Goal: Task Accomplishment & Management: Complete application form

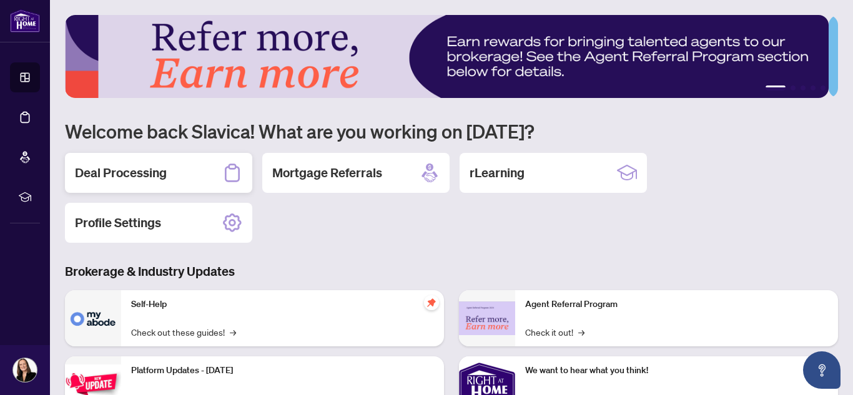
click at [134, 169] on h2 "Deal Processing" at bounding box center [121, 172] width 92 height 17
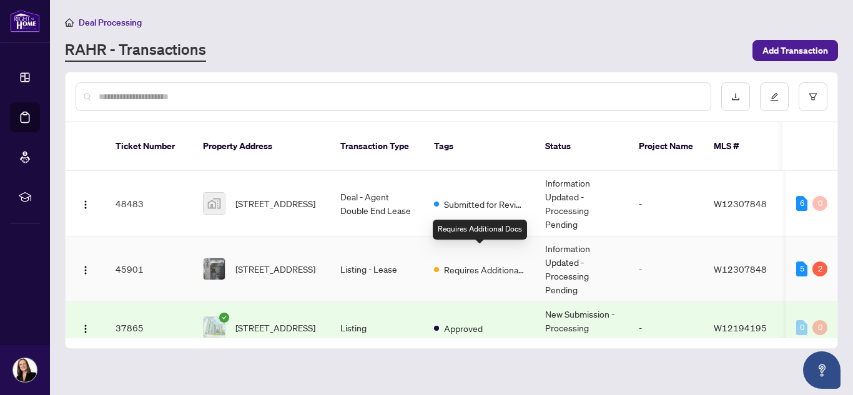
click at [490, 263] on span "Requires Additional Docs" at bounding box center [484, 270] width 81 height 14
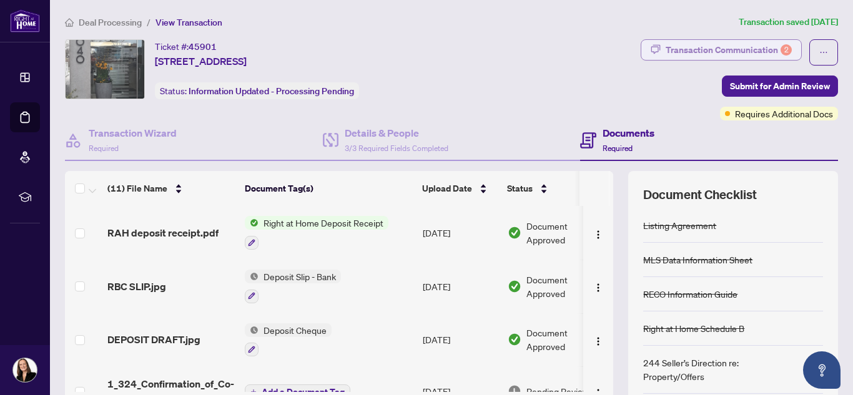
click at [739, 47] on div "Transaction Communication 2" at bounding box center [729, 50] width 126 height 20
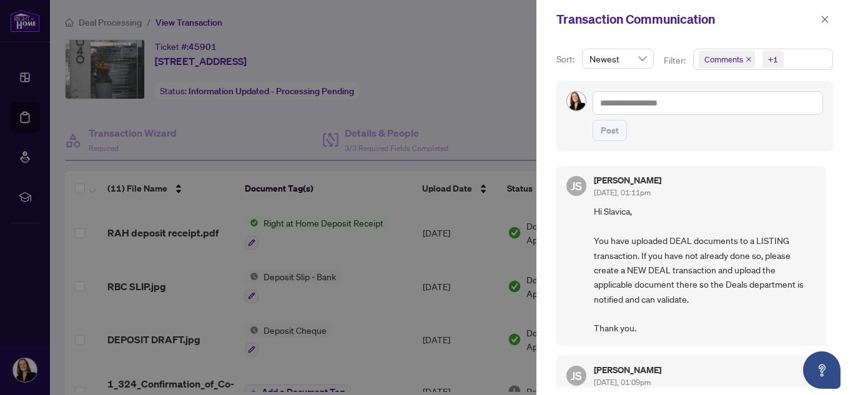
click at [372, 71] on div at bounding box center [426, 197] width 853 height 395
click at [826, 19] on icon "close" at bounding box center [825, 19] width 7 height 7
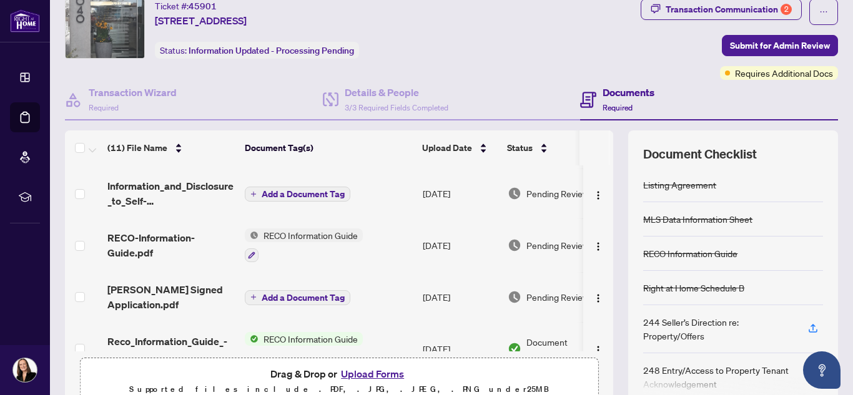
scroll to position [0, 37]
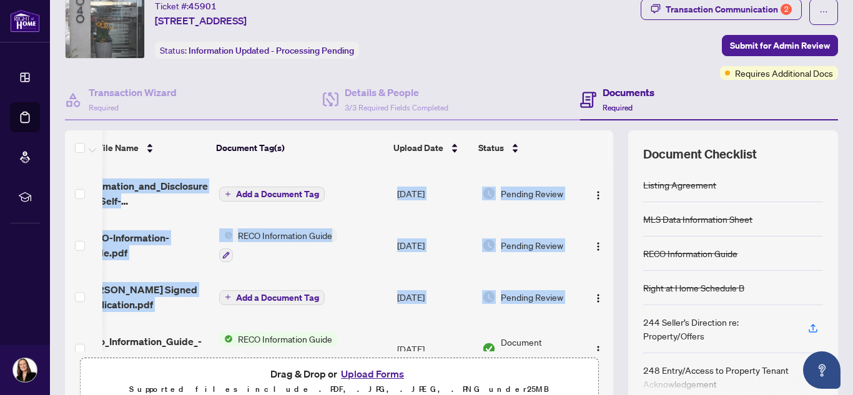
drag, startPoint x: 600, startPoint y: 277, endPoint x: 603, endPoint y: 288, distance: 10.9
click at [603, 288] on div "RAH deposit receipt.pdf Right at Home Deposit Receipt [DATE] Document Approved …" at bounding box center [339, 258] width 548 height 186
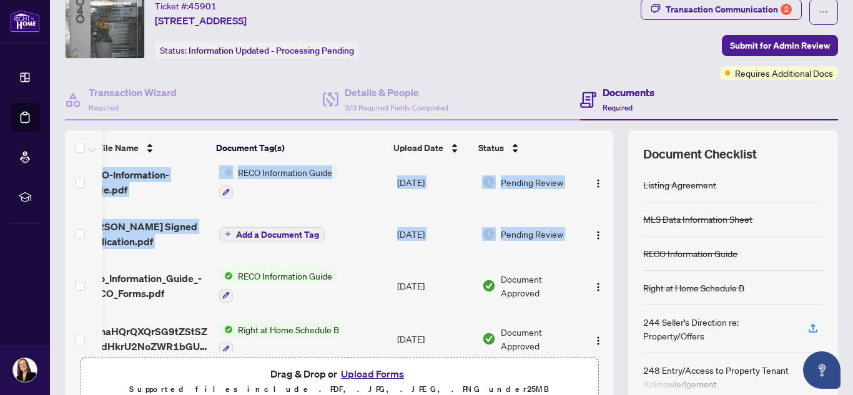
scroll to position [326, 37]
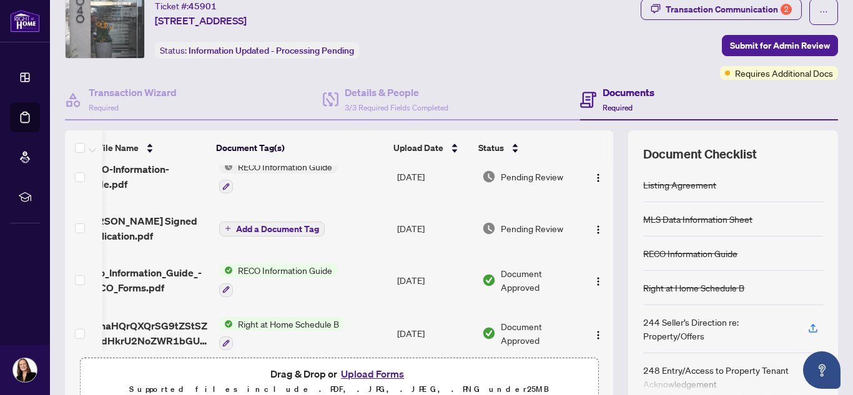
click at [611, 155] on div "(11) File Name Document Tag(s) Upload Date Status RAH deposit receipt.pdf Right…" at bounding box center [451, 271] width 773 height 281
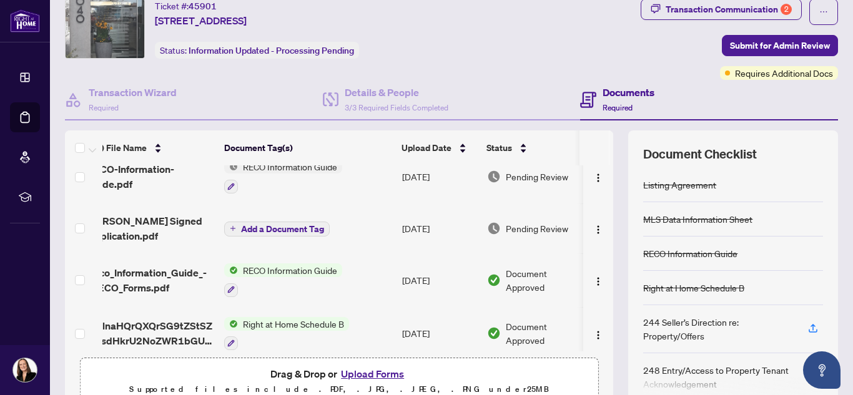
scroll to position [0, 0]
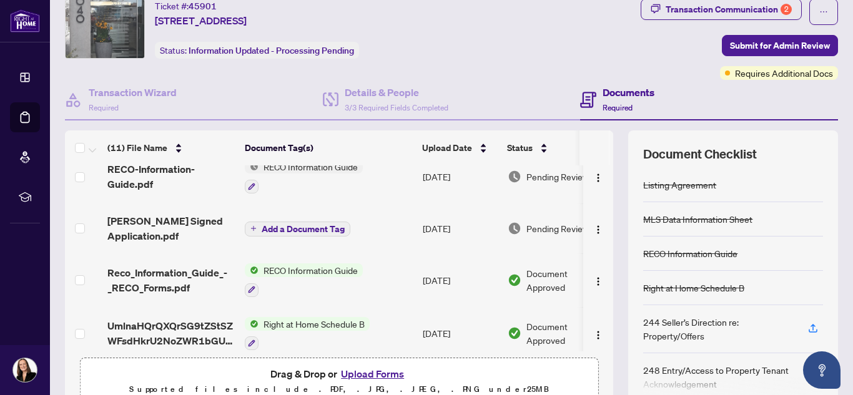
click at [320, 272] on span "RECO Information Guide" at bounding box center [311, 271] width 104 height 14
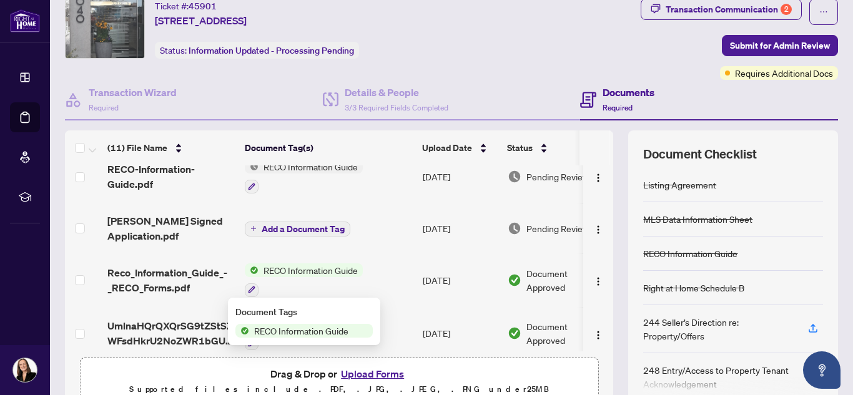
click at [320, 272] on span "RECO Information Guide" at bounding box center [311, 271] width 104 height 14
click at [302, 331] on span "RECO Information Guide" at bounding box center [301, 331] width 104 height 14
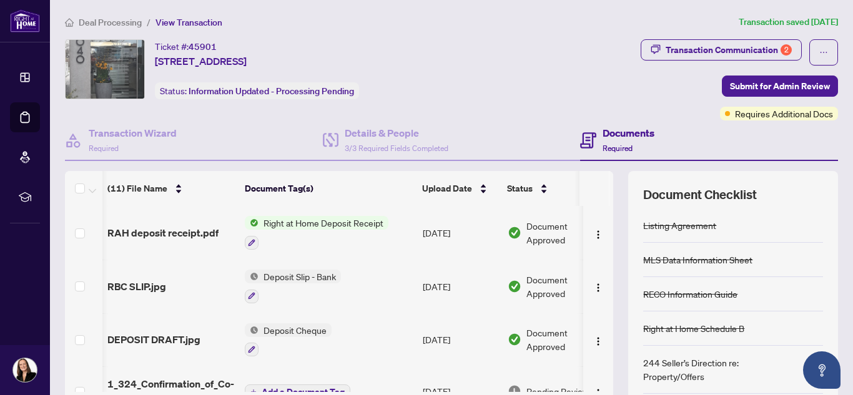
scroll to position [0, 37]
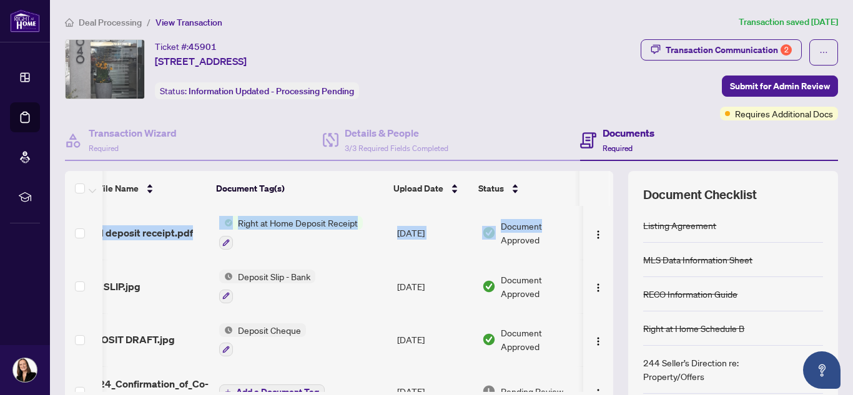
drag, startPoint x: 604, startPoint y: 217, endPoint x: 603, endPoint y: 239, distance: 21.3
click at [603, 239] on div "(11) File Name Document Tag(s) Upload Date Status RAH deposit receipt.pdf Right…" at bounding box center [451, 311] width 773 height 281
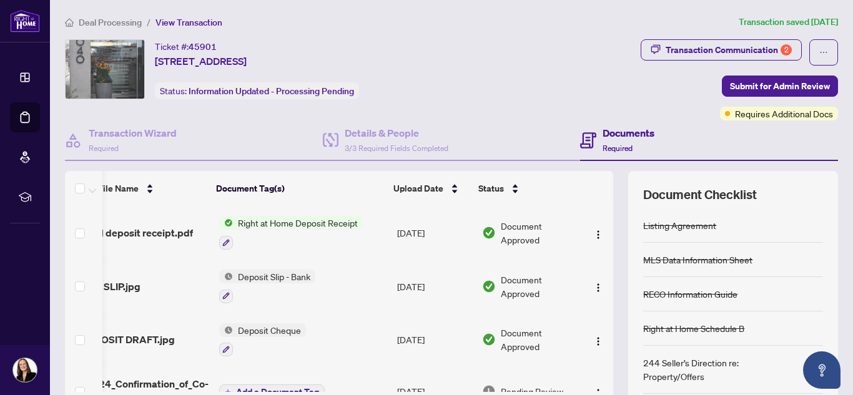
click at [568, 170] on div "Transaction Wizard Required Details & People 3/3 Required Fields Completed Docu…" at bounding box center [451, 287] width 773 height 332
click at [687, 49] on div "Transaction Communication 2" at bounding box center [729, 50] width 126 height 20
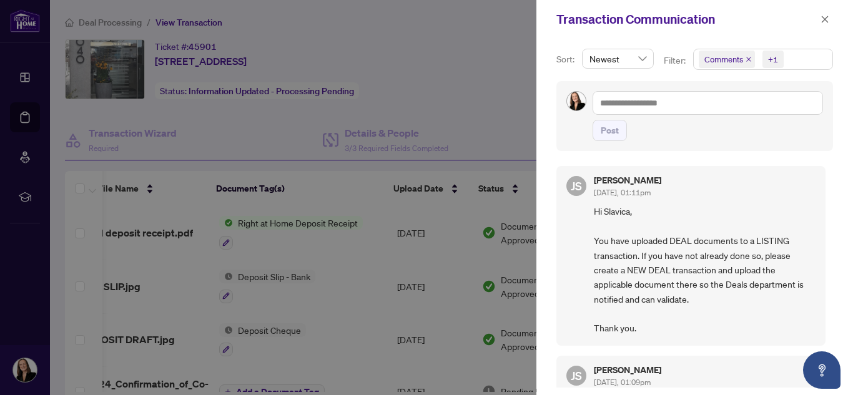
click at [385, 22] on div at bounding box center [426, 197] width 853 height 395
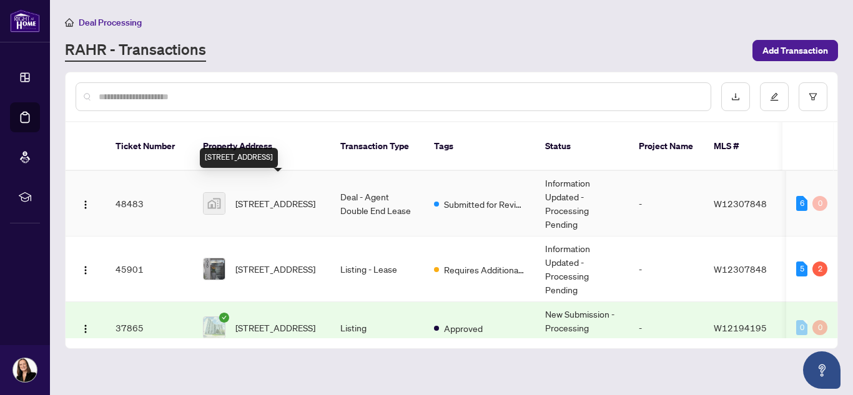
click at [262, 197] on span "[STREET_ADDRESS]" at bounding box center [275, 204] width 80 height 14
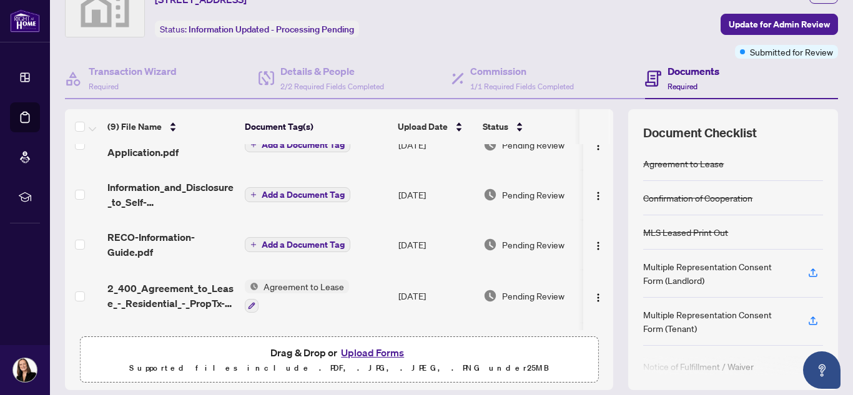
scroll to position [185, 0]
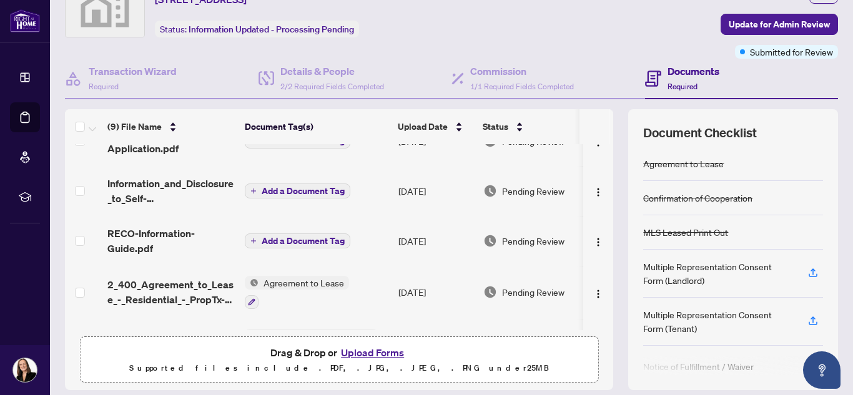
click at [287, 238] on span "Add a Document Tag" at bounding box center [303, 241] width 83 height 9
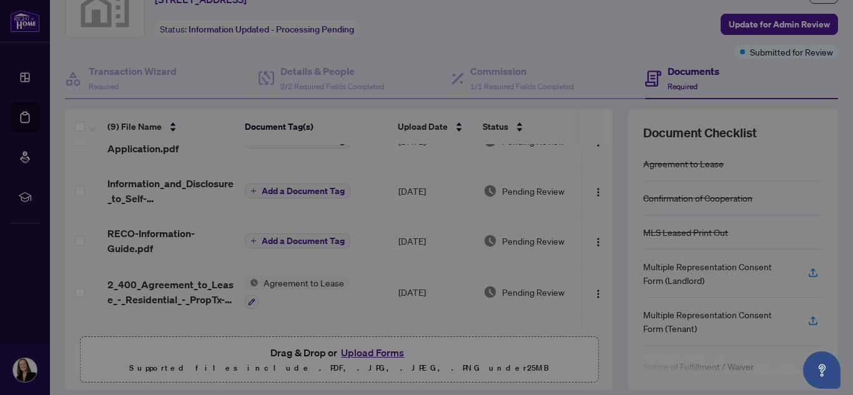
click at [287, 238] on div at bounding box center [426, 247] width 285 height 109
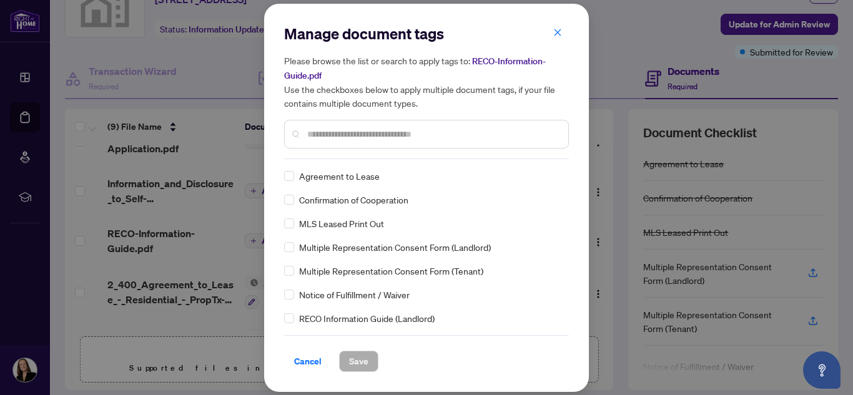
click at [135, 230] on div "Manage document tags Please browse the list or search to apply tags to: RECO-In…" at bounding box center [426, 197] width 853 height 395
click at [559, 31] on icon "close" at bounding box center [557, 32] width 9 height 9
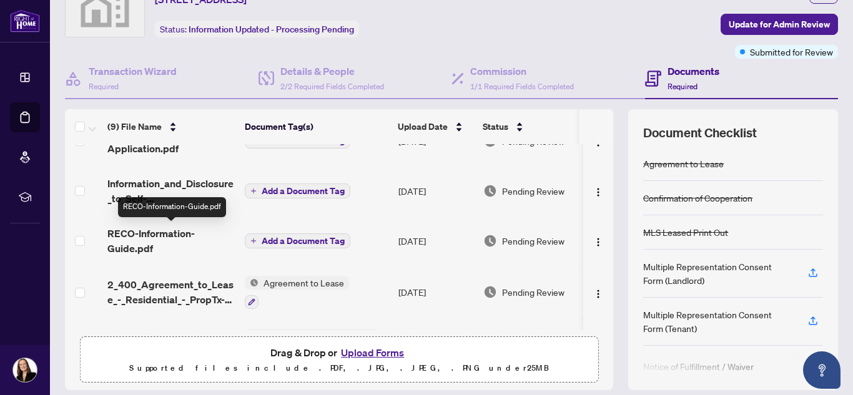
click at [133, 235] on span "RECO-Information-Guide.pdf" at bounding box center [170, 241] width 127 height 30
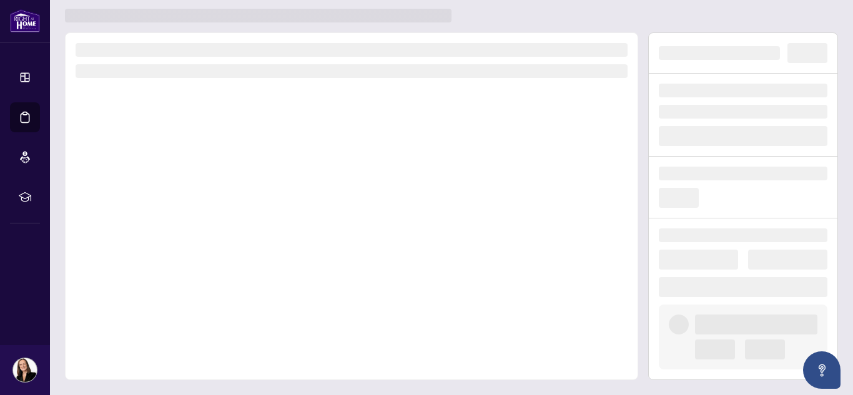
scroll to position [30, 0]
click at [133, 235] on div at bounding box center [351, 206] width 573 height 348
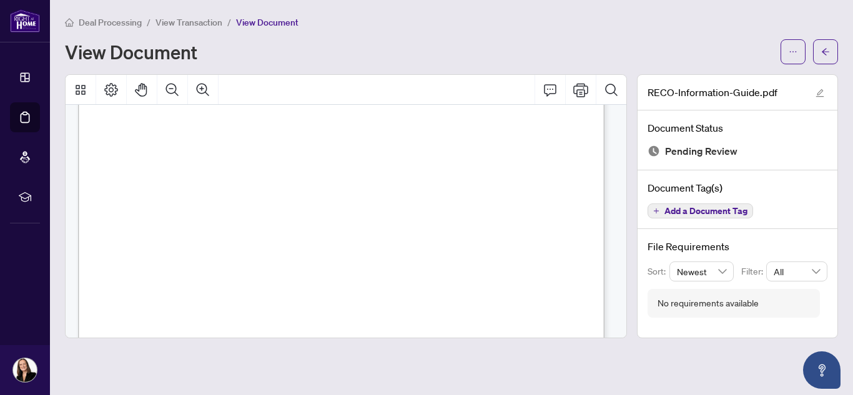
scroll to position [0, 0]
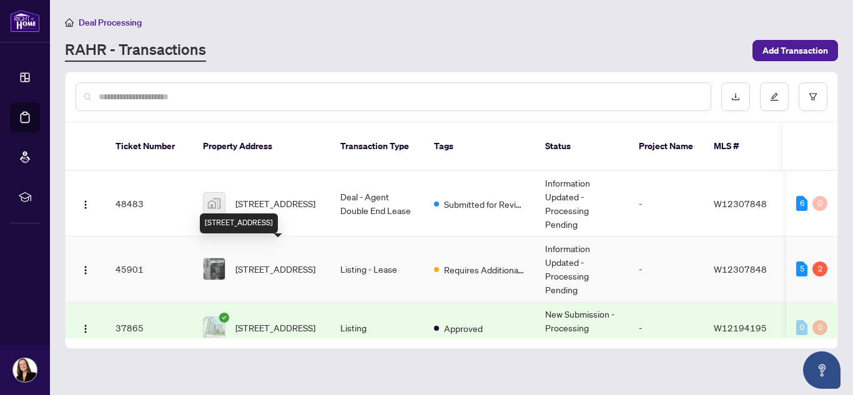
click at [265, 264] on span "[STREET_ADDRESS]" at bounding box center [275, 269] width 80 height 14
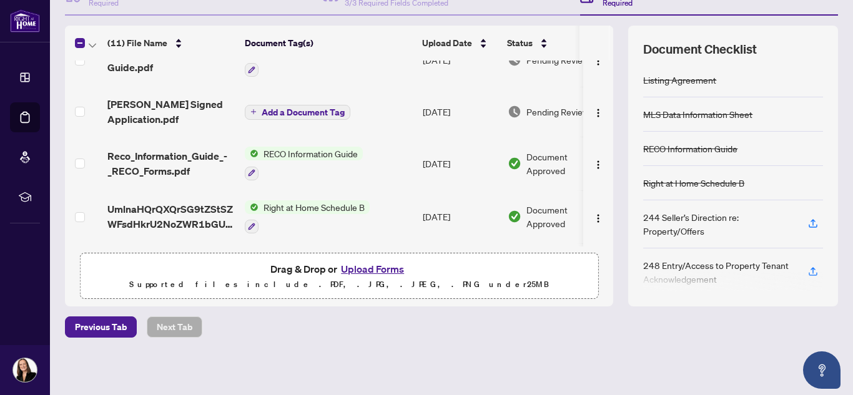
scroll to position [391, 0]
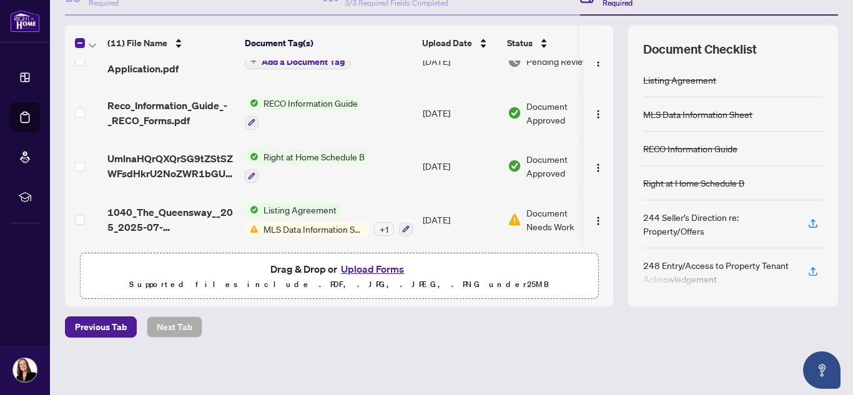
click at [287, 228] on span "MLS Data Information Sheet" at bounding box center [314, 229] width 111 height 14
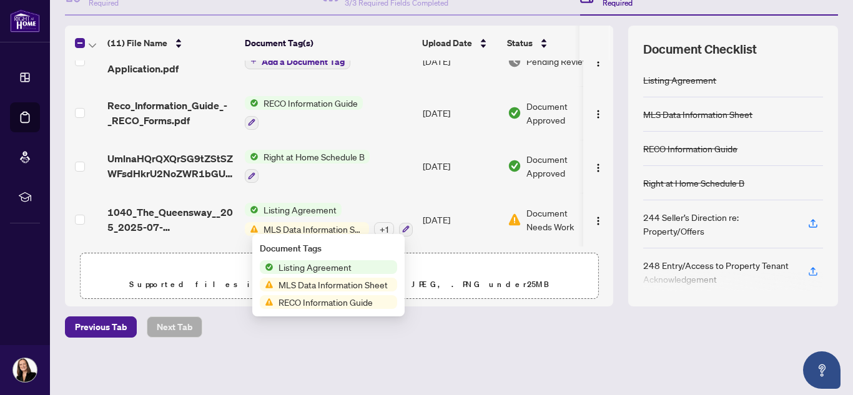
click at [298, 288] on span "MLS Data Information Sheet" at bounding box center [333, 285] width 119 height 14
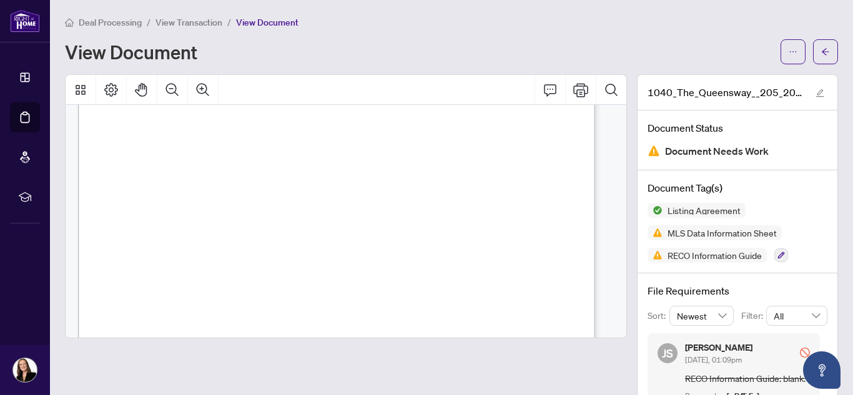
scroll to position [3727, 0]
click at [553, 89] on button "Comment" at bounding box center [550, 90] width 30 height 30
click at [543, 91] on icon "Comment" at bounding box center [550, 89] width 15 height 15
click at [543, 87] on icon "Comment" at bounding box center [550, 89] width 15 height 15
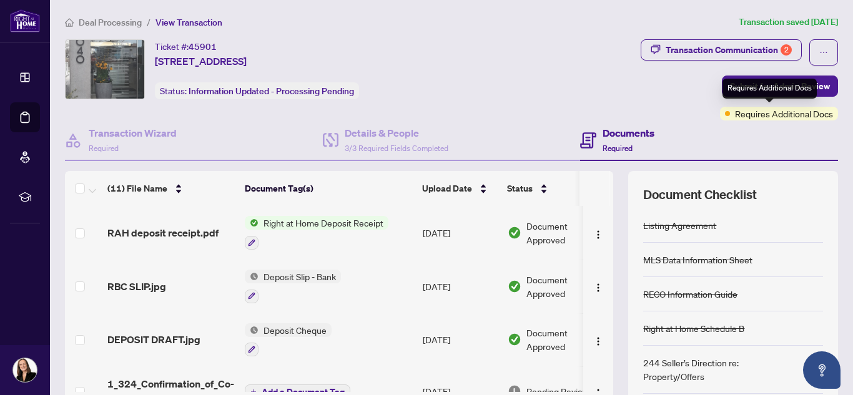
click at [723, 114] on div "Requires Additional Docs" at bounding box center [779, 114] width 118 height 14
click at [614, 147] on span "Required" at bounding box center [618, 148] width 30 height 9
click at [614, 133] on h4 "Documents" at bounding box center [629, 133] width 52 height 15
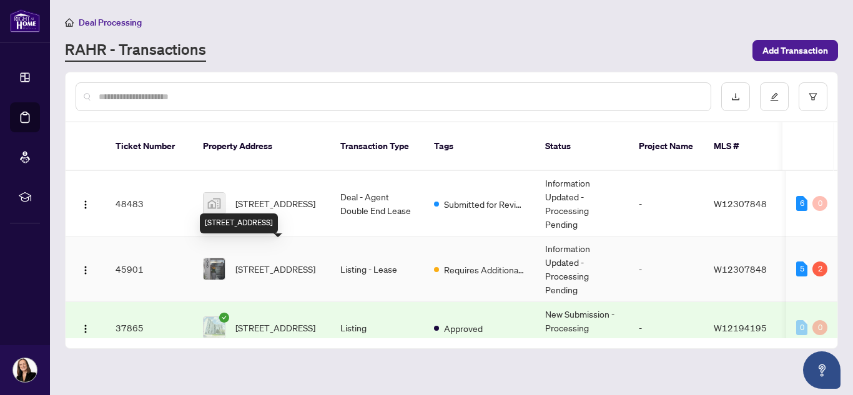
click at [275, 262] on span "[STREET_ADDRESS]" at bounding box center [275, 269] width 80 height 14
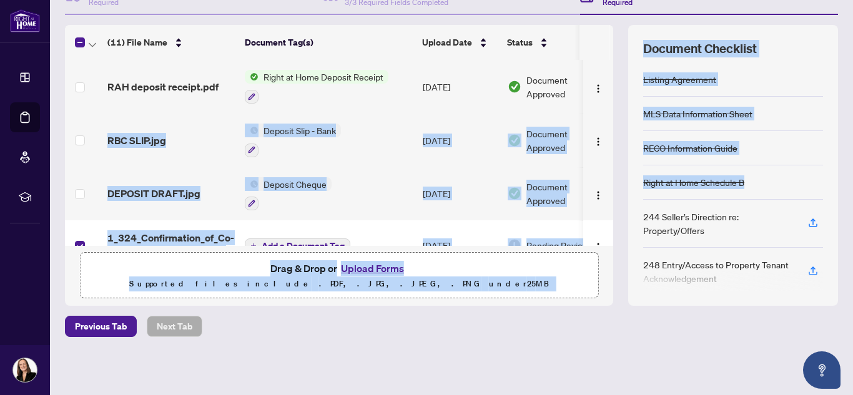
drag, startPoint x: 600, startPoint y: 66, endPoint x: 852, endPoint y: 179, distance: 276.2
click at [852, 179] on main "Deal Processing / View Transaction Transaction saved [DATE] Ticket #: 45901 205…" at bounding box center [451, 197] width 803 height 395
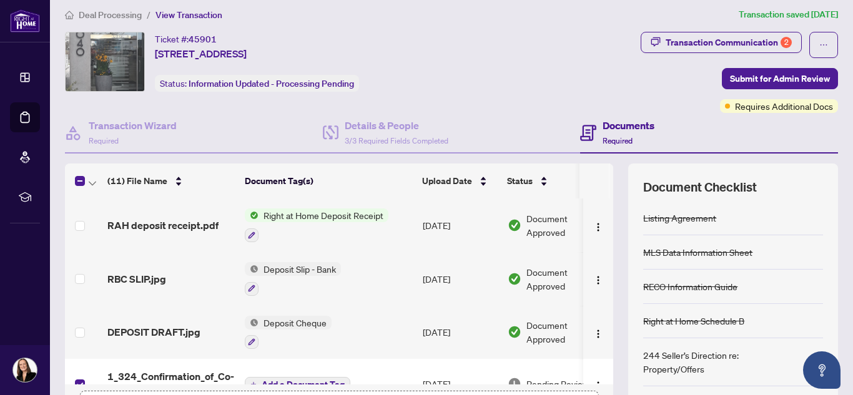
click at [498, 91] on div "Ticket #: 45901 [STREET_ADDRESS] Status: Information Updated - Processing Pendi…" at bounding box center [281, 62] width 433 height 60
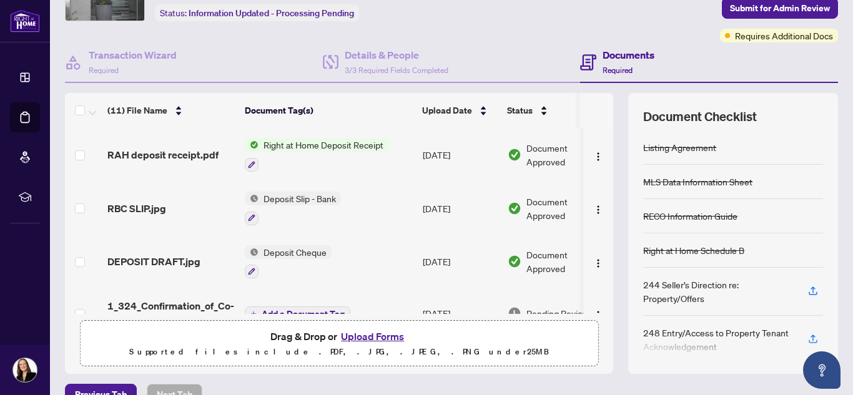
scroll to position [146, 0]
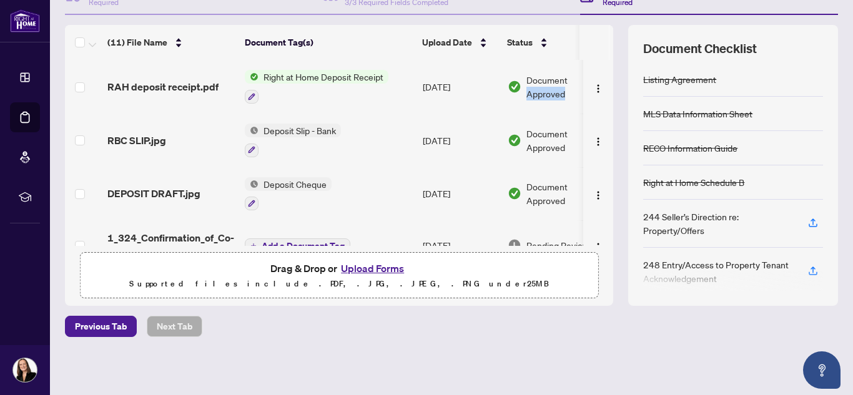
drag, startPoint x: 606, startPoint y: 105, endPoint x: 601, endPoint y: 69, distance: 36.0
click at [601, 69] on div "(11) File Name Document Tag(s) Upload Date Status RAH deposit receipt.pdf Right…" at bounding box center [451, 165] width 773 height 281
click at [609, 44] on th at bounding box center [611, 42] width 4 height 35
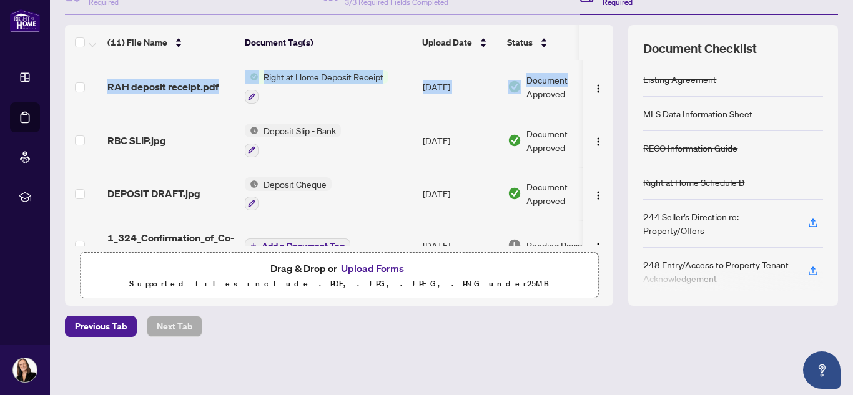
drag, startPoint x: 602, startPoint y: 44, endPoint x: 602, endPoint y: 70, distance: 26.2
click at [602, 70] on div "(11) File Name Document Tag(s) Upload Date Status RAH deposit receipt.pdf Right…" at bounding box center [339, 135] width 548 height 221
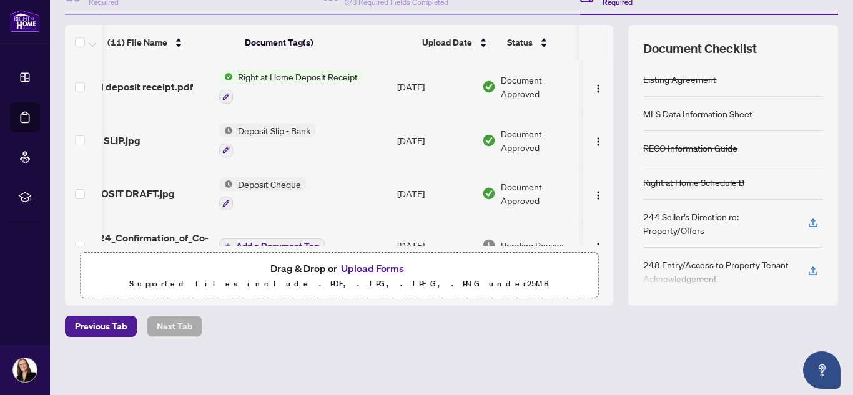
scroll to position [0, 37]
drag, startPoint x: 608, startPoint y: 86, endPoint x: 600, endPoint y: 86, distance: 7.5
click at [600, 86] on div "(11) File Name Document Tag(s) Upload Date Status RAH deposit receipt.pdf Right…" at bounding box center [451, 165] width 773 height 281
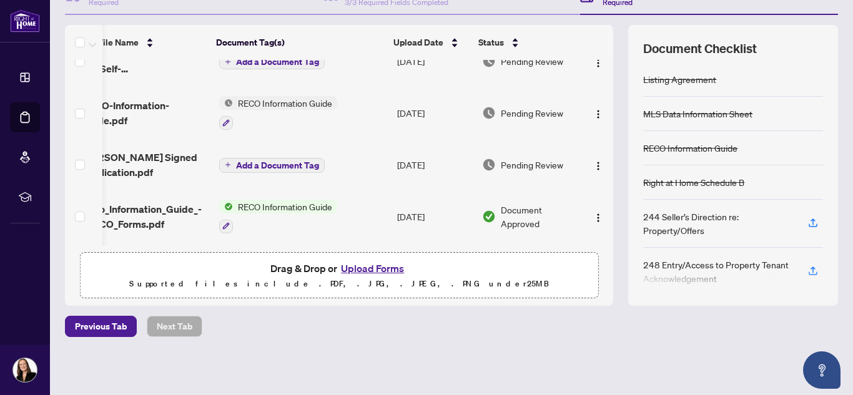
scroll to position [391, 37]
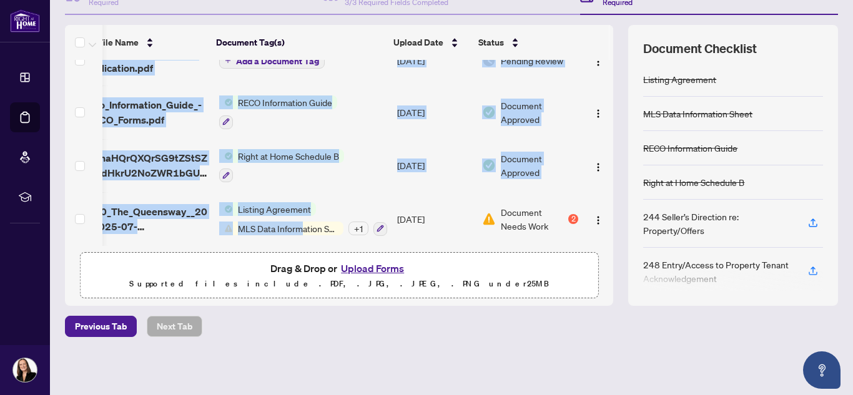
drag, startPoint x: 548, startPoint y: 241, endPoint x: 285, endPoint y: 224, distance: 263.4
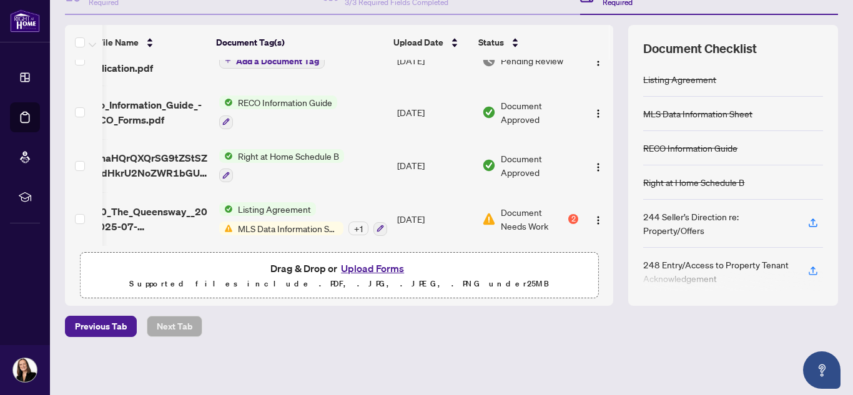
click at [580, 339] on div "Deal Processing / View Transaction Transaction saved [DATE] Ticket #: 45901 205…" at bounding box center [451, 125] width 783 height 512
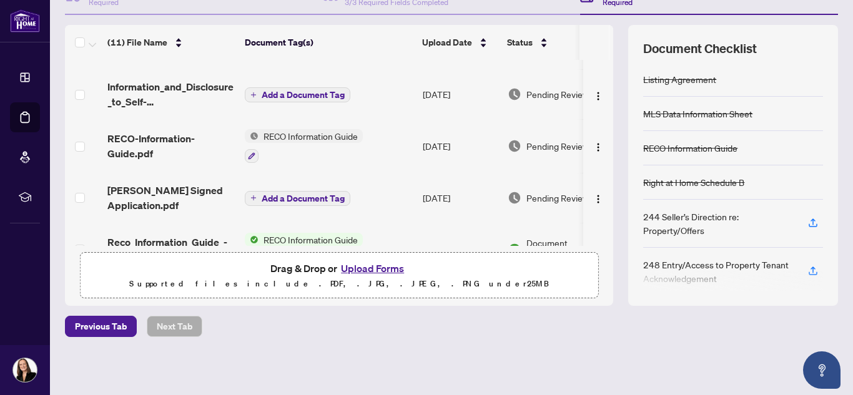
scroll to position [245, 0]
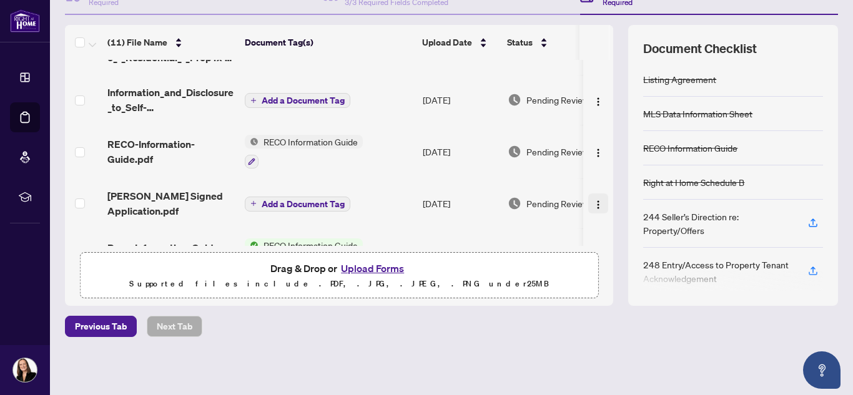
click at [593, 202] on img "button" at bounding box center [598, 205] width 10 height 10
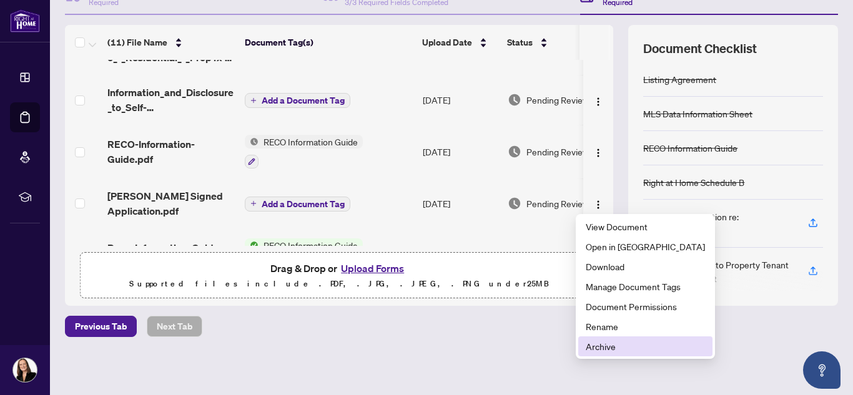
click at [597, 343] on span "Archive" at bounding box center [645, 347] width 119 height 14
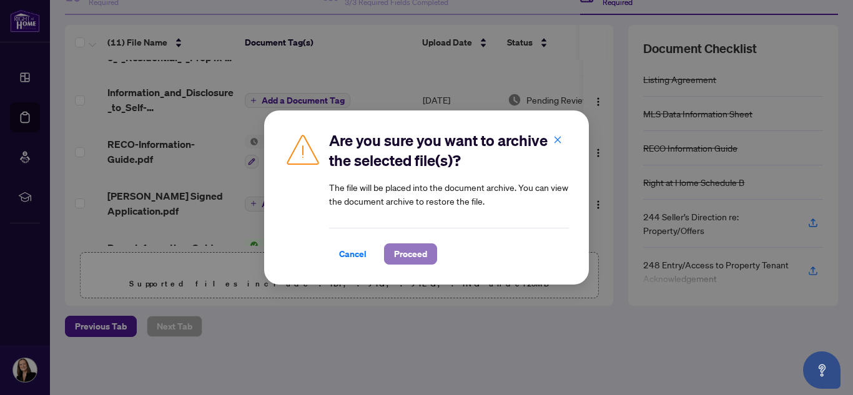
click at [413, 248] on span "Proceed" at bounding box center [410, 254] width 33 height 20
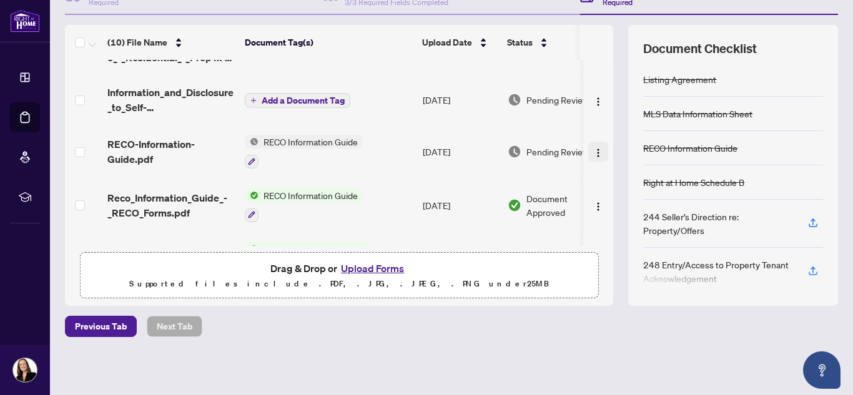
click at [593, 148] on img "button" at bounding box center [598, 153] width 10 height 10
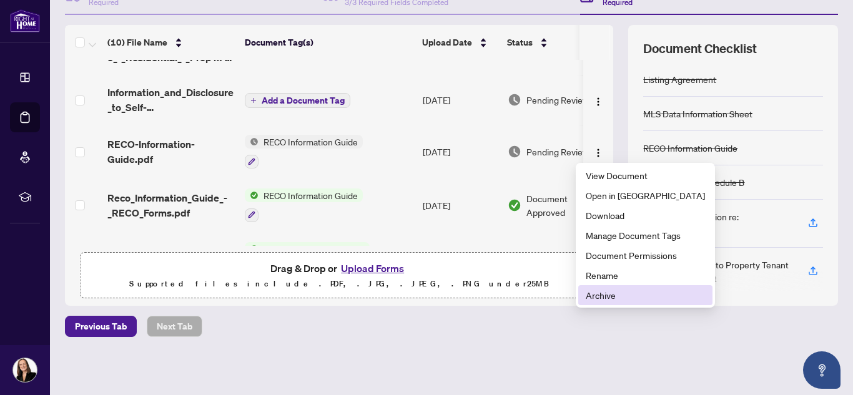
click at [598, 288] on li "Archive" at bounding box center [645, 295] width 134 height 20
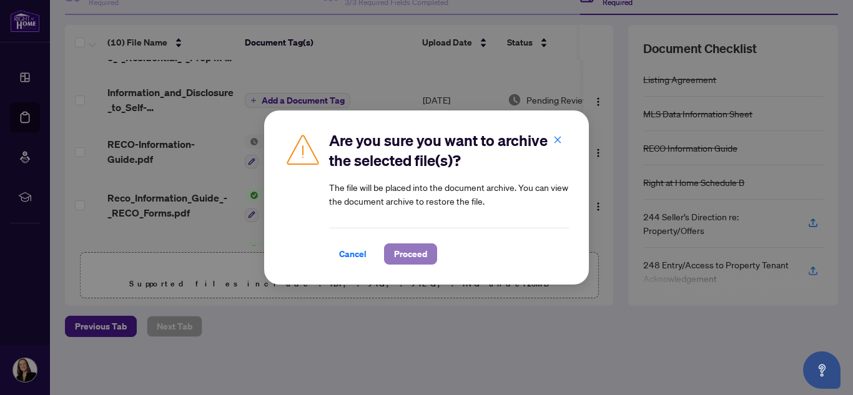
click at [414, 258] on span "Proceed" at bounding box center [410, 254] width 33 height 20
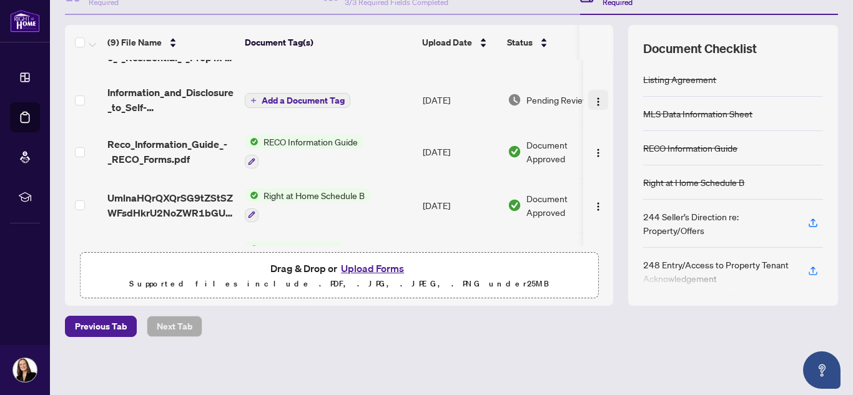
click at [593, 101] on img "button" at bounding box center [598, 102] width 10 height 10
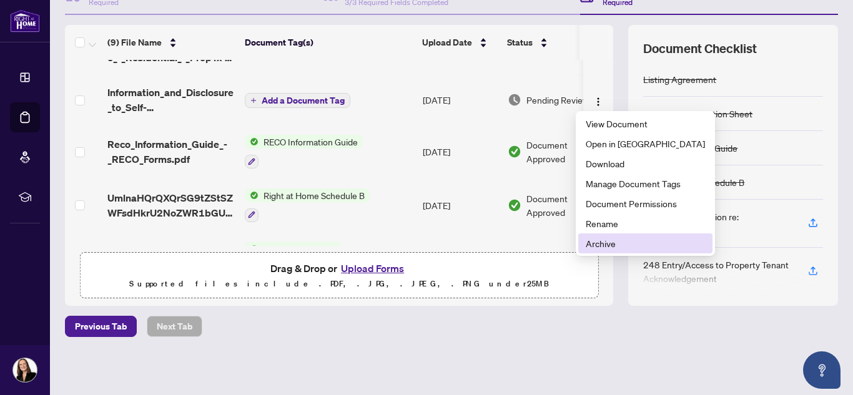
click at [594, 240] on span "Archive" at bounding box center [645, 244] width 119 height 14
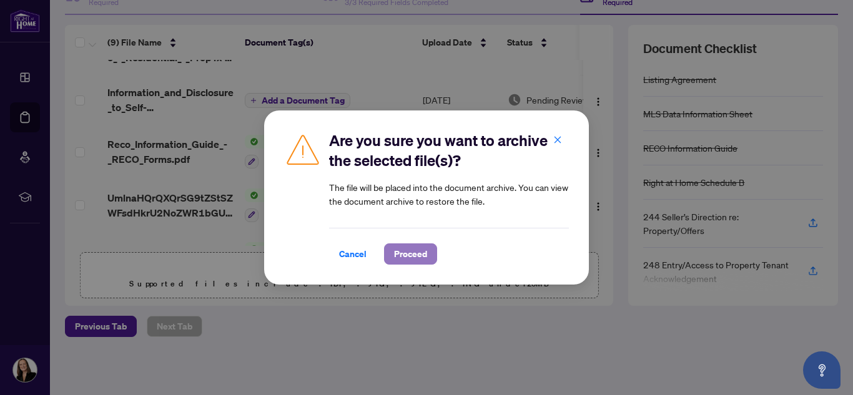
click at [397, 256] on span "Proceed" at bounding box center [410, 254] width 33 height 20
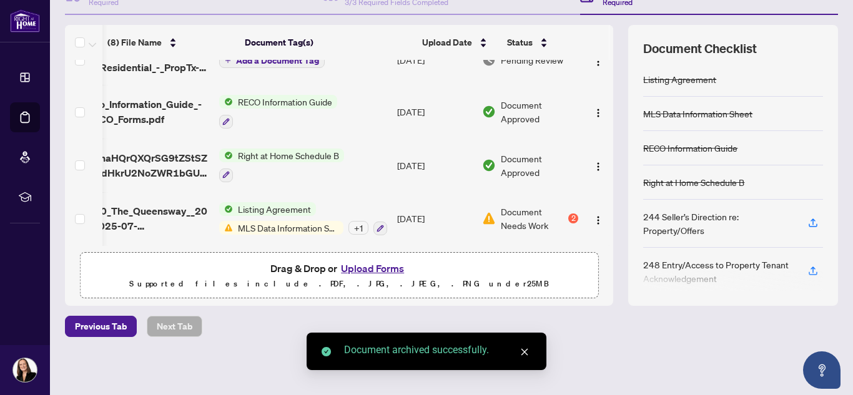
scroll to position [0, 37]
drag, startPoint x: 599, startPoint y: 205, endPoint x: 602, endPoint y: 144, distance: 61.9
click at [602, 144] on div "RAH deposit receipt.pdf Right at Home Deposit Receipt [DATE] Document Approved …" at bounding box center [339, 153] width 548 height 186
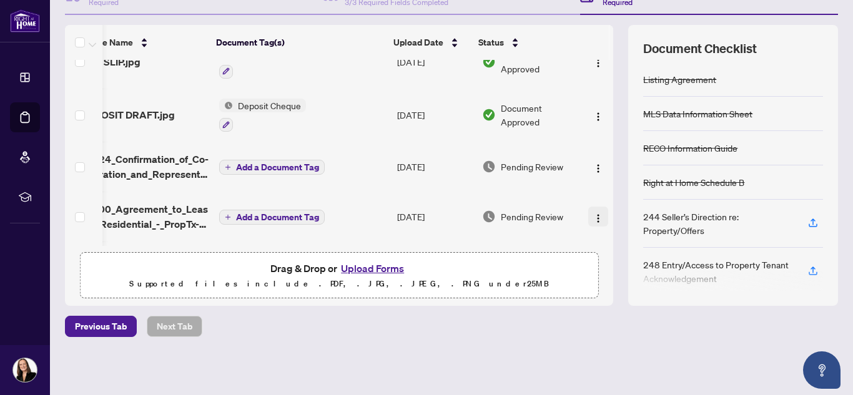
click at [593, 214] on img "button" at bounding box center [598, 219] width 10 height 10
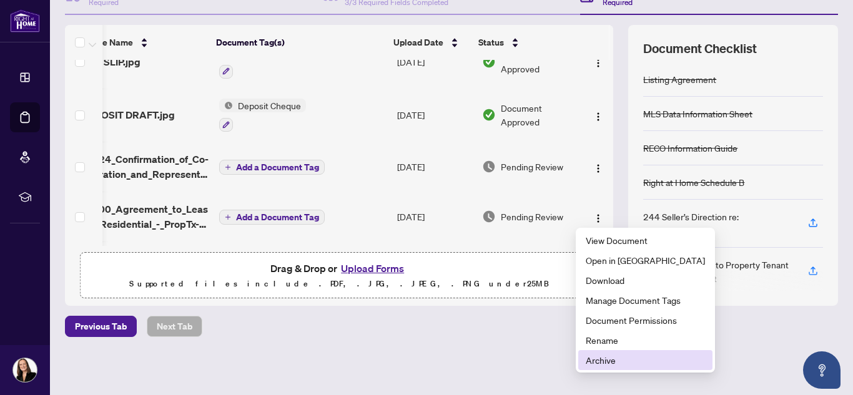
click at [604, 361] on span "Archive" at bounding box center [645, 360] width 119 height 14
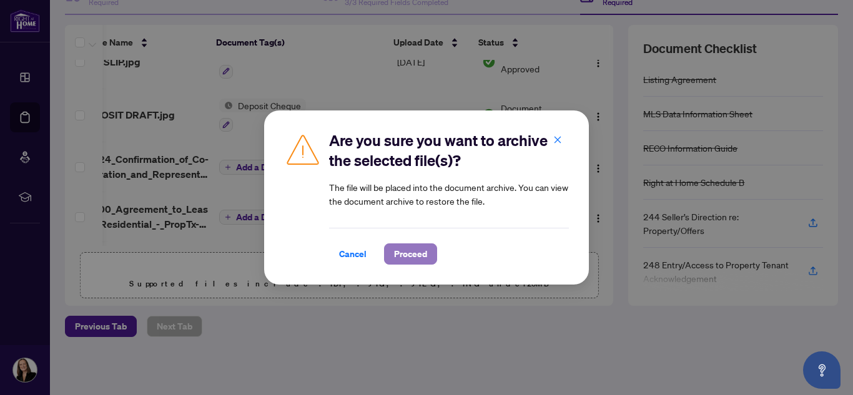
click at [420, 259] on span "Proceed" at bounding box center [410, 254] width 33 height 20
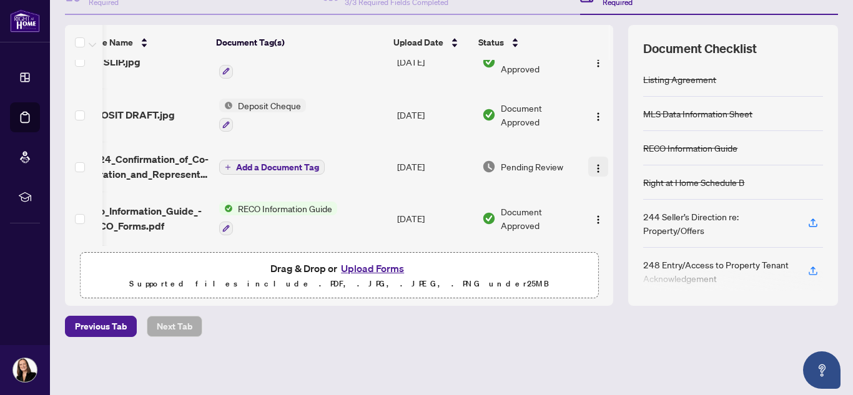
click at [593, 168] on img "button" at bounding box center [598, 169] width 10 height 10
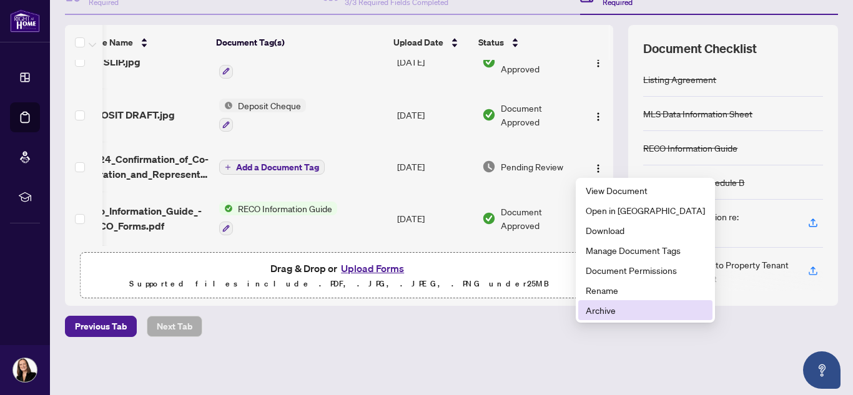
click at [611, 315] on span "Archive" at bounding box center [645, 310] width 119 height 14
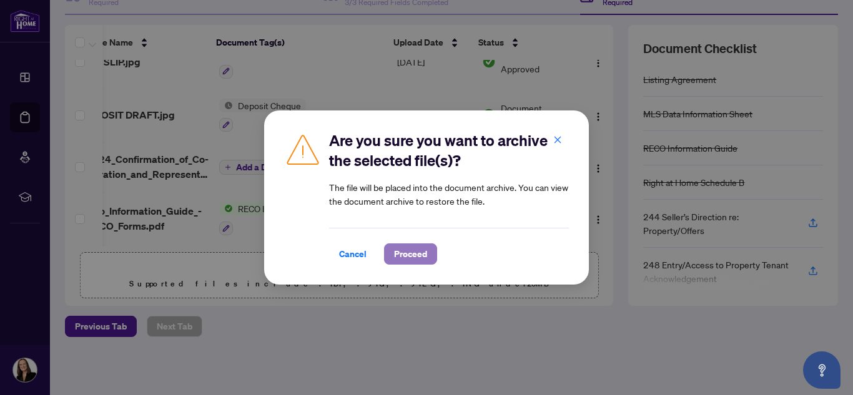
click at [410, 253] on span "Proceed" at bounding box center [410, 254] width 33 height 20
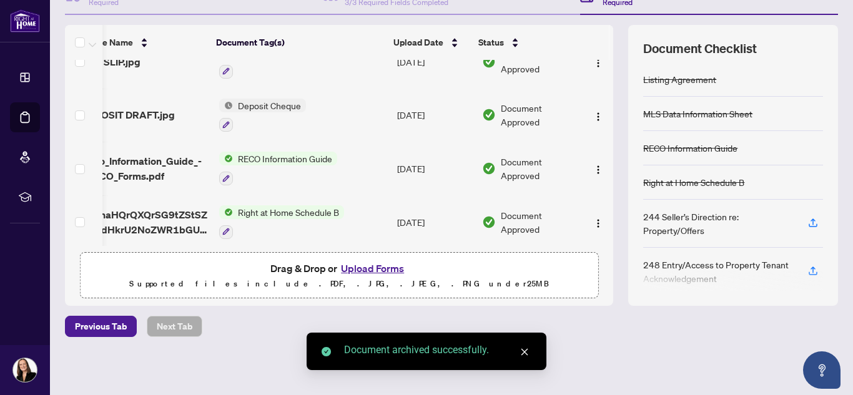
scroll to position [138, 37]
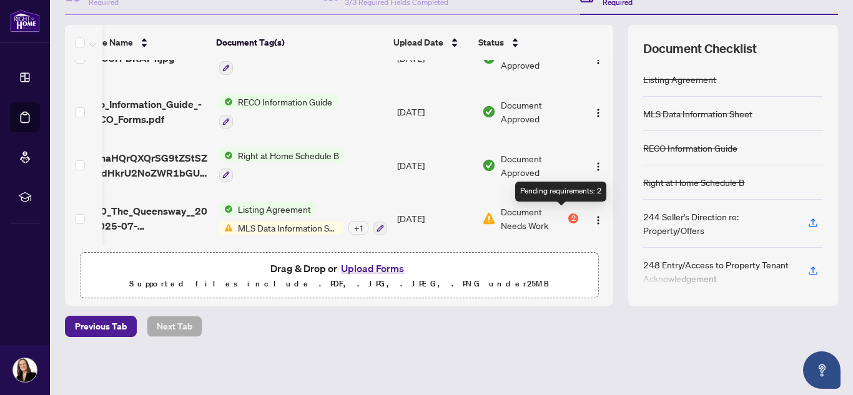
click at [568, 215] on div "2" at bounding box center [573, 219] width 10 height 10
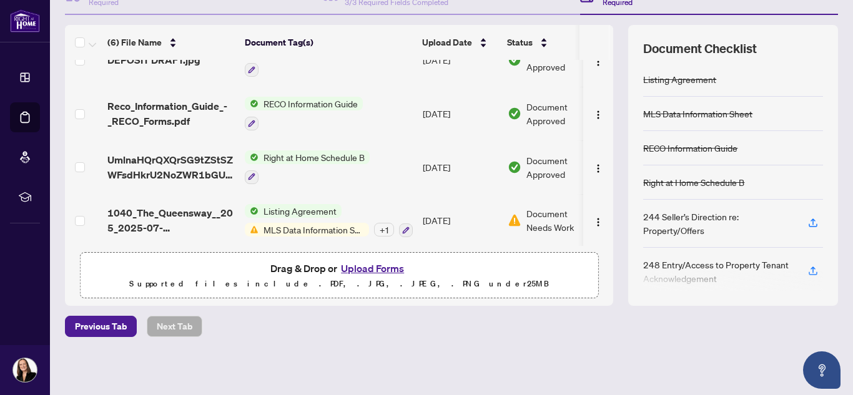
scroll to position [138, 0]
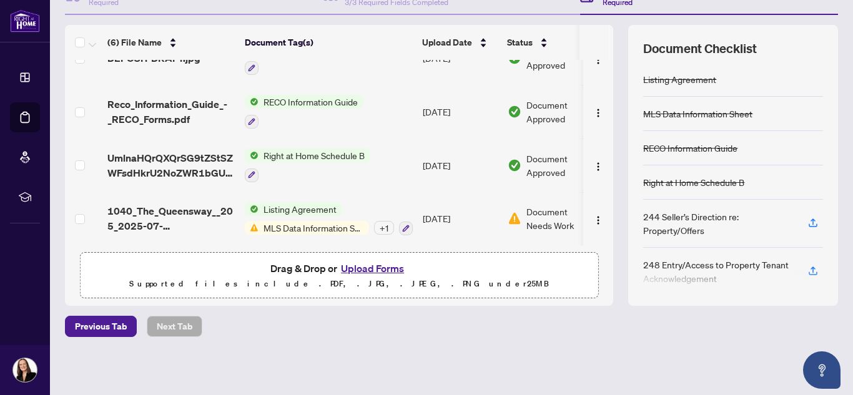
click at [541, 216] on span "Document Needs Work" at bounding box center [558, 218] width 65 height 27
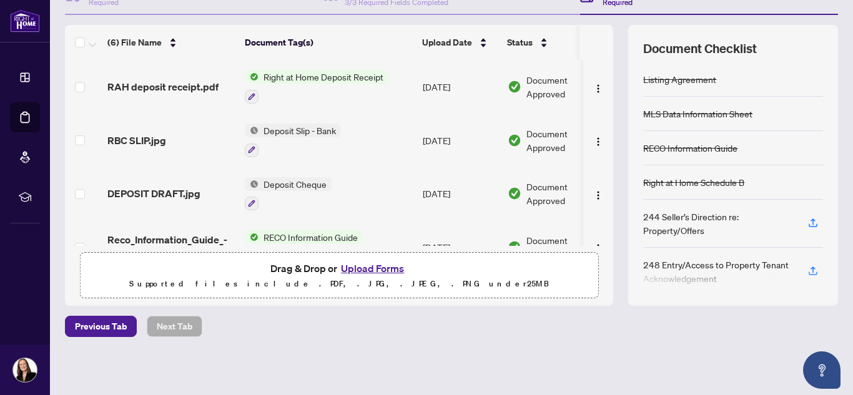
scroll to position [138, 0]
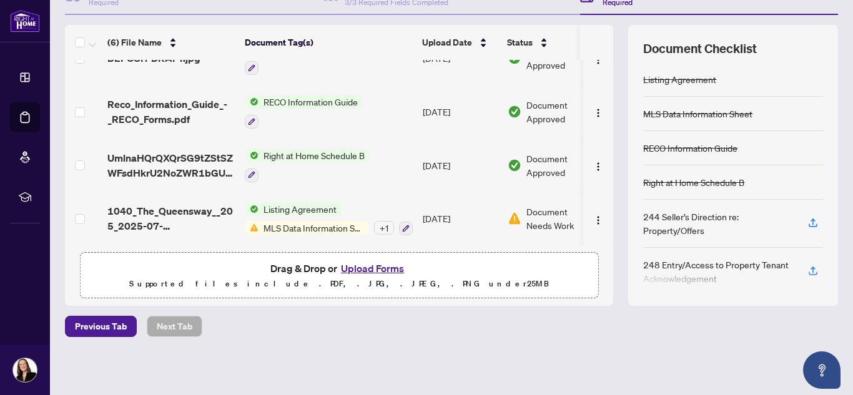
click at [284, 224] on span "MLS Data Information Sheet" at bounding box center [314, 228] width 111 height 14
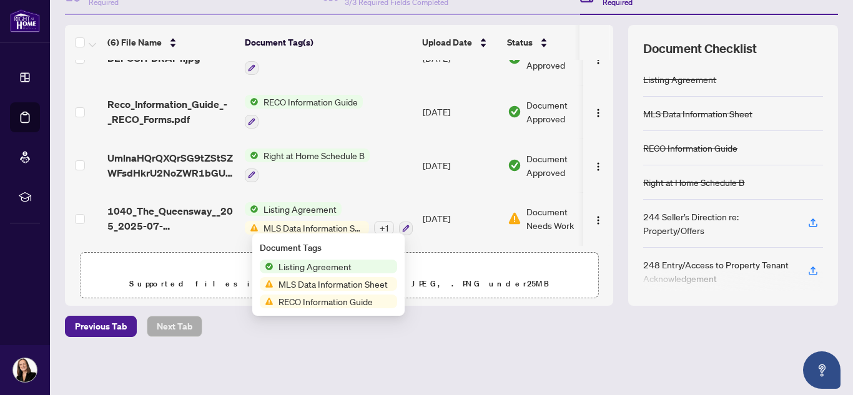
click at [286, 280] on span "MLS Data Information Sheet" at bounding box center [333, 284] width 119 height 14
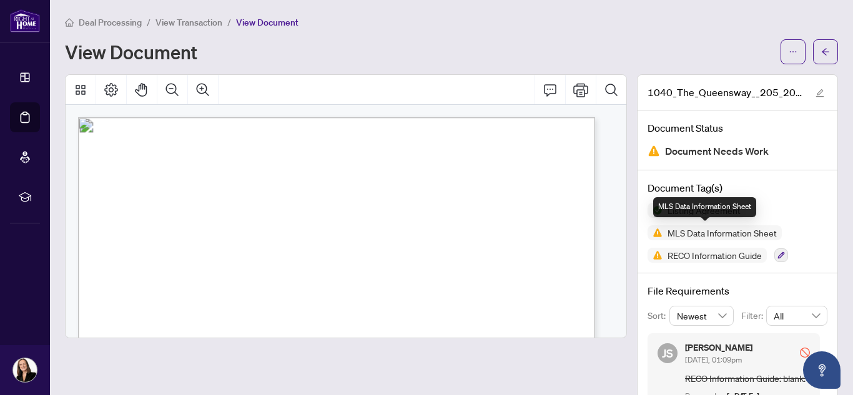
click at [648, 234] on img at bounding box center [655, 232] width 15 height 15
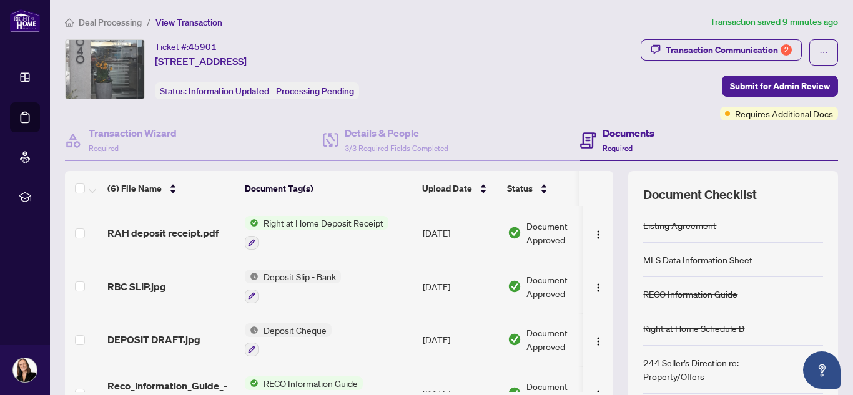
scroll to position [138, 0]
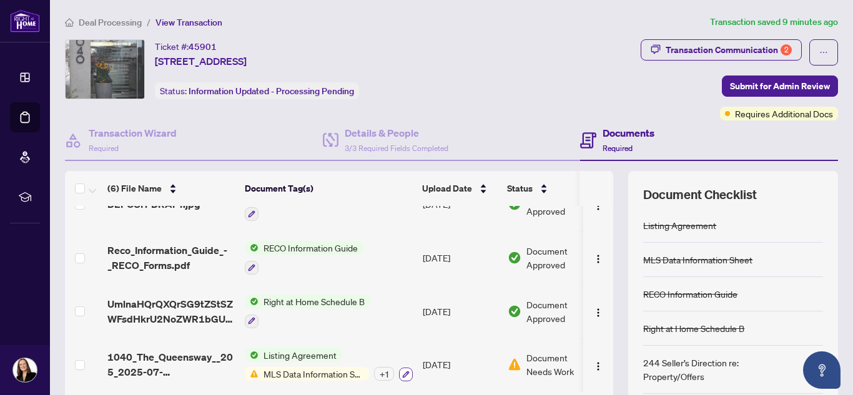
click at [408, 371] on icon "button" at bounding box center [406, 374] width 7 height 7
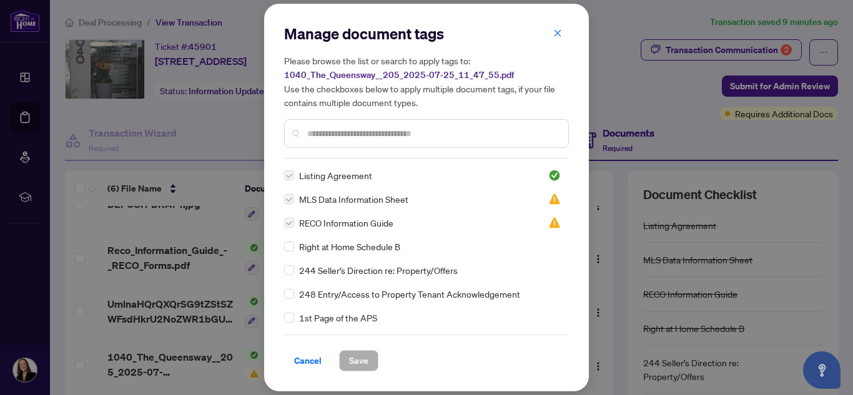
click at [289, 199] on label at bounding box center [289, 199] width 10 height 14
click at [384, 136] on input "text" at bounding box center [432, 134] width 251 height 14
click at [289, 200] on label at bounding box center [289, 199] width 10 height 14
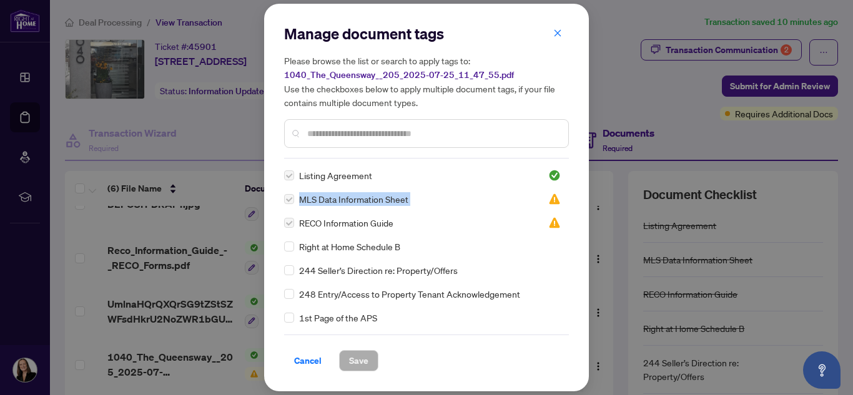
drag, startPoint x: 565, startPoint y: 172, endPoint x: 565, endPoint y: 204, distance: 31.9
click at [565, 204] on div "Listing Agreement MLS Data Information Sheet RECO Information Guide Right at Ho…" at bounding box center [426, 247] width 285 height 156
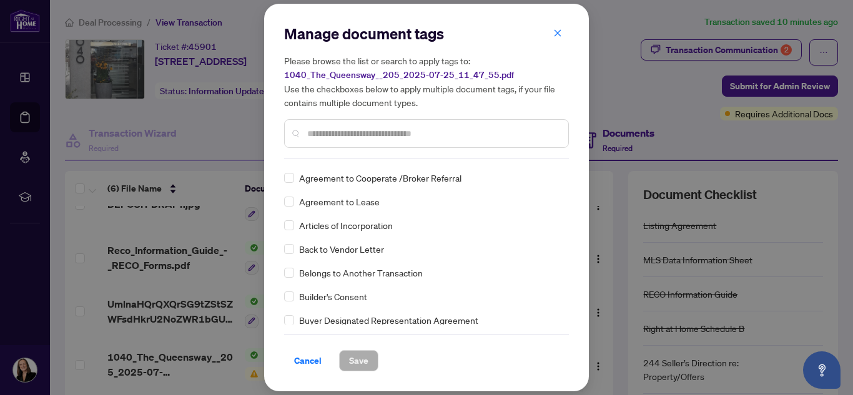
scroll to position [274, 0]
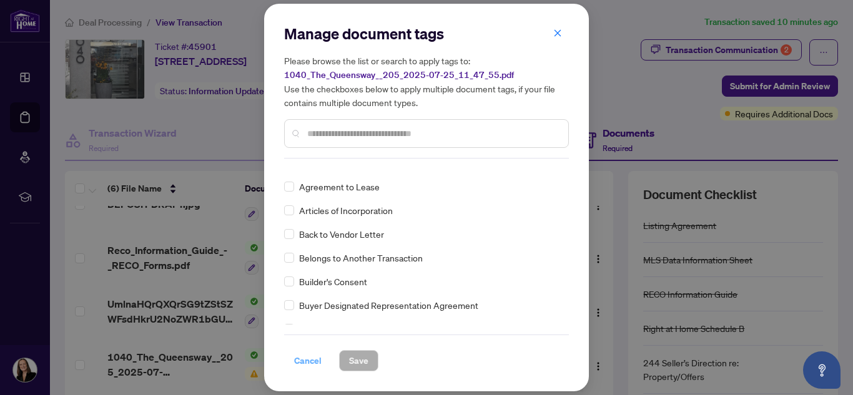
click at [308, 358] on span "Cancel" at bounding box center [307, 361] width 27 height 20
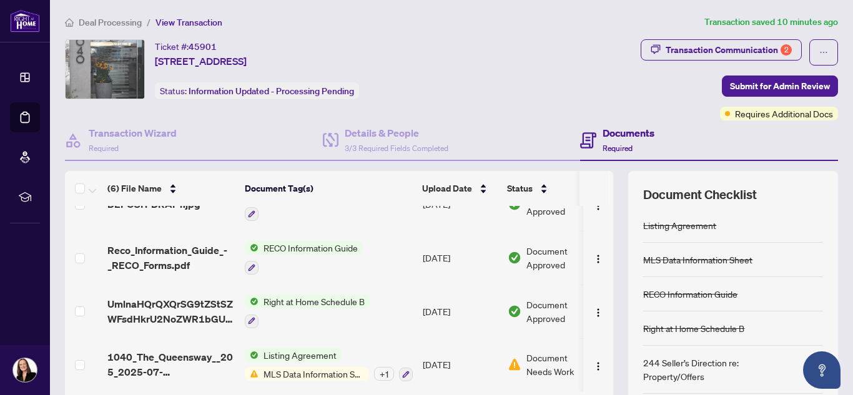
click at [294, 371] on span "MLS Data Information Sheet" at bounding box center [314, 374] width 111 height 14
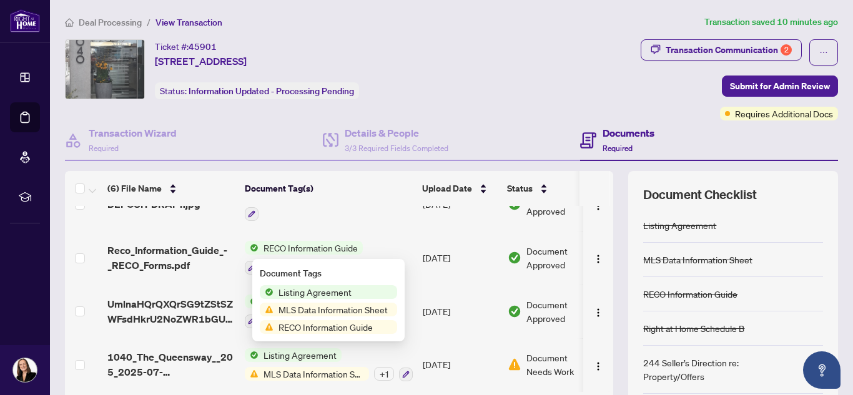
click at [287, 310] on span "MLS Data Information Sheet" at bounding box center [333, 310] width 119 height 14
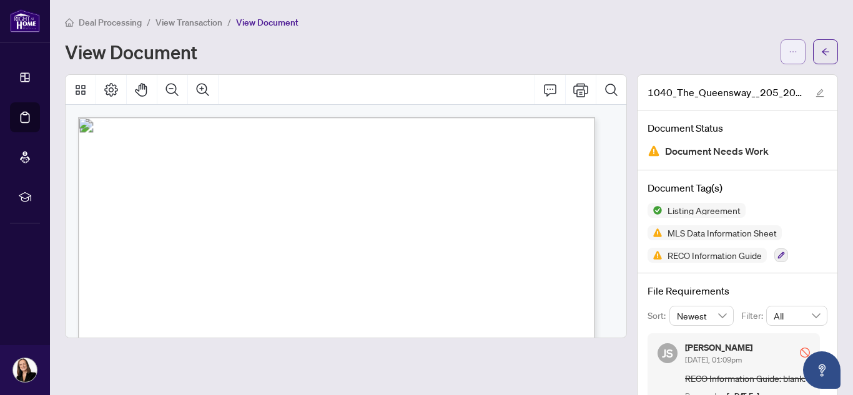
click at [790, 44] on button "button" at bounding box center [793, 51] width 25 height 25
click at [792, 47] on button "button" at bounding box center [793, 51] width 25 height 25
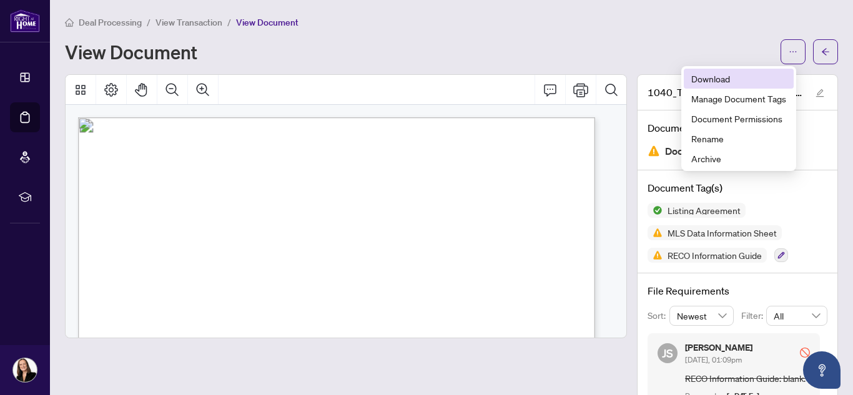
click at [716, 77] on span "Download" at bounding box center [738, 79] width 95 height 14
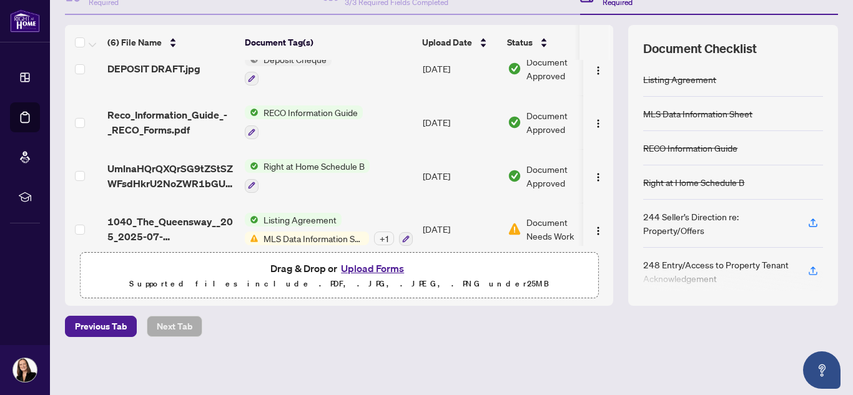
scroll to position [138, 0]
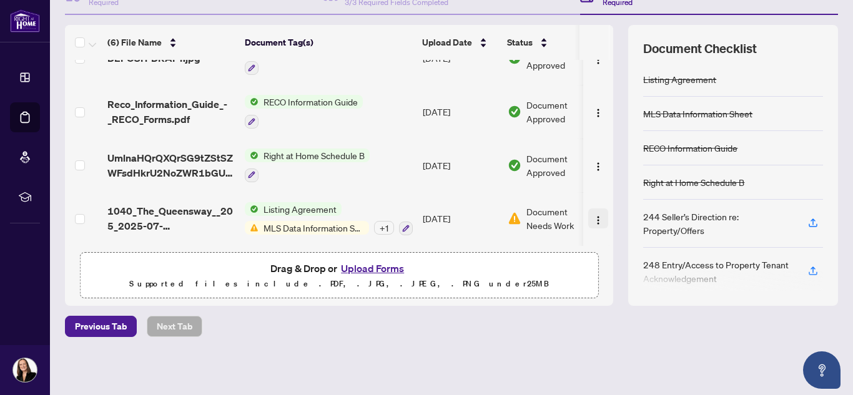
click at [593, 219] on img "button" at bounding box center [598, 220] width 10 height 10
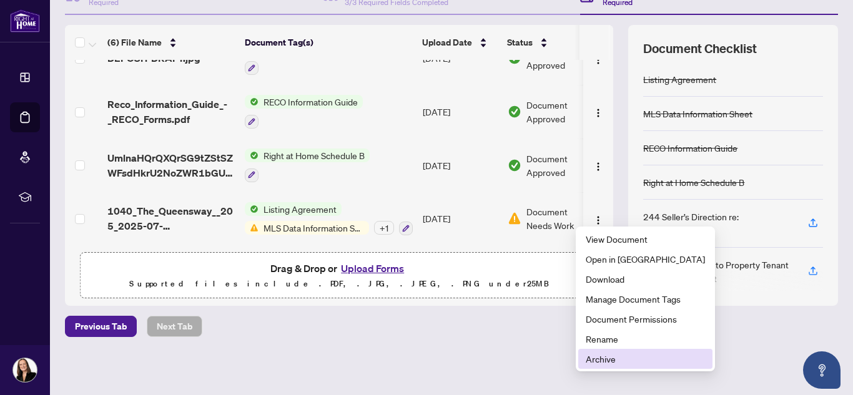
click at [602, 358] on span "Archive" at bounding box center [645, 359] width 119 height 14
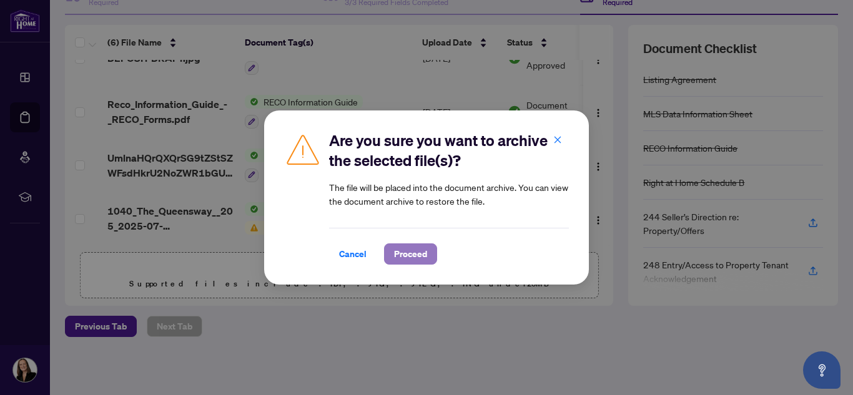
click at [409, 260] on span "Proceed" at bounding box center [410, 254] width 33 height 20
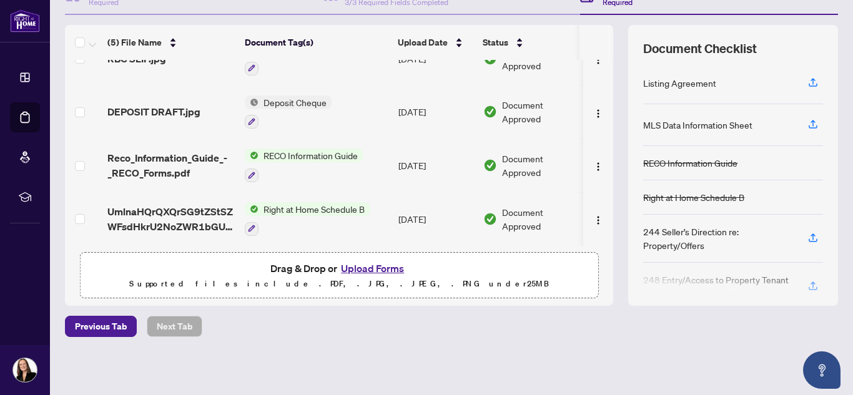
scroll to position [0, 0]
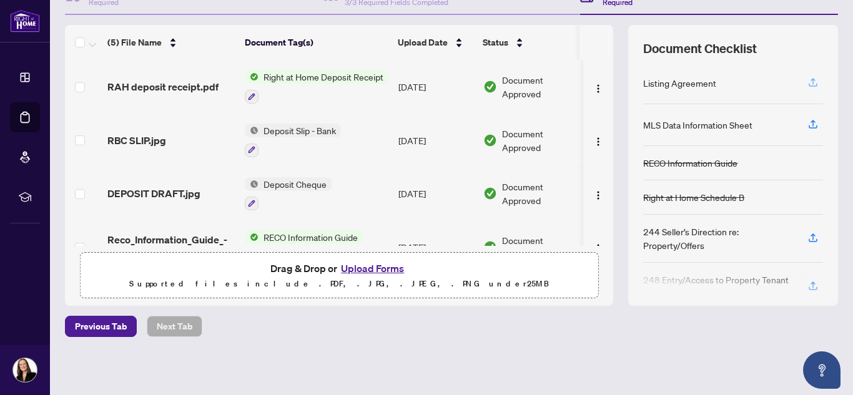
click at [807, 84] on icon "button" at bounding box center [812, 82] width 11 height 11
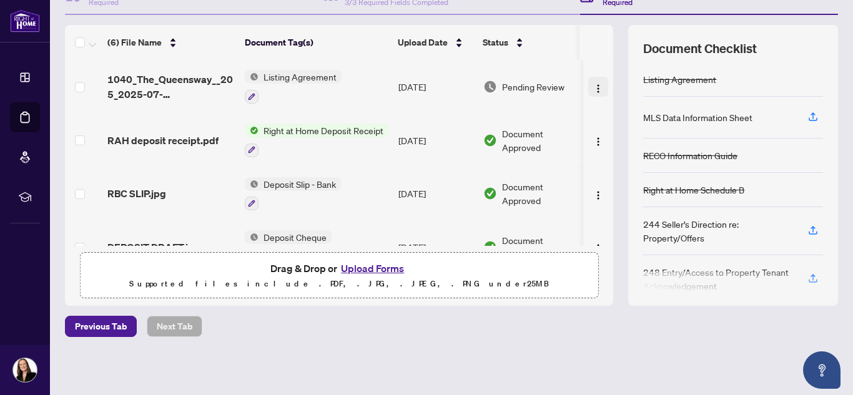
click at [593, 89] on img "button" at bounding box center [598, 89] width 10 height 10
click at [250, 97] on icon "button" at bounding box center [251, 96] width 7 height 7
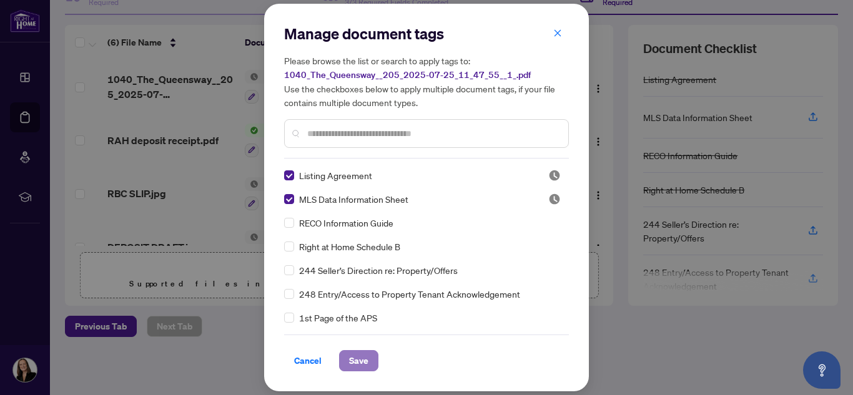
click at [356, 362] on span "Save" at bounding box center [358, 361] width 19 height 20
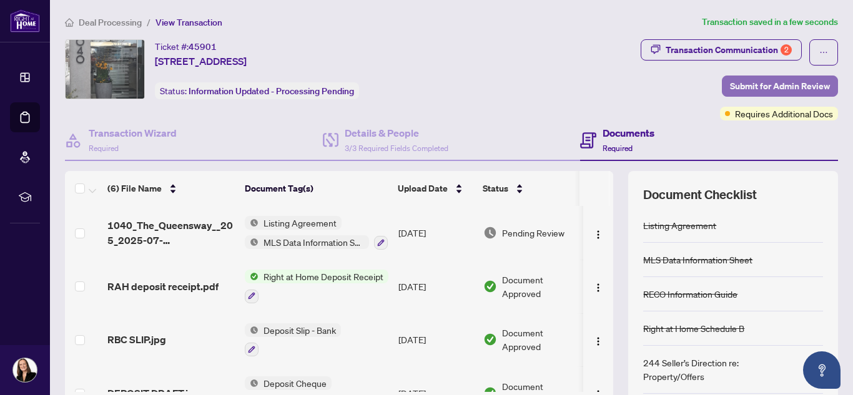
click at [751, 82] on span "Submit for Admin Review" at bounding box center [780, 86] width 100 height 20
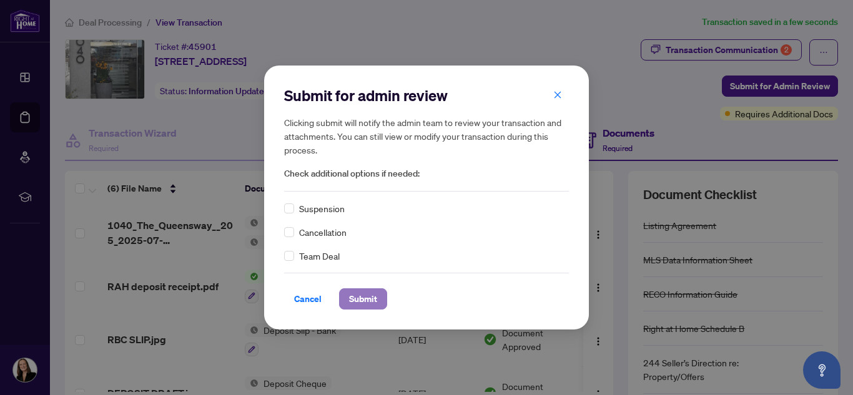
click at [357, 300] on span "Submit" at bounding box center [363, 299] width 28 height 20
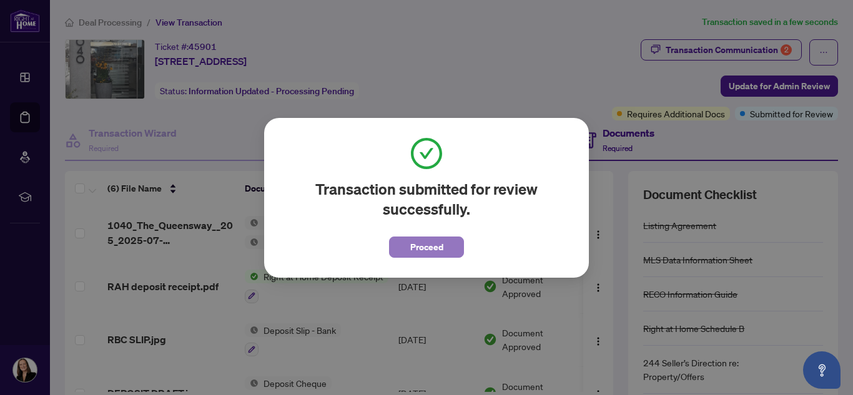
click at [436, 255] on span "Proceed" at bounding box center [426, 247] width 33 height 20
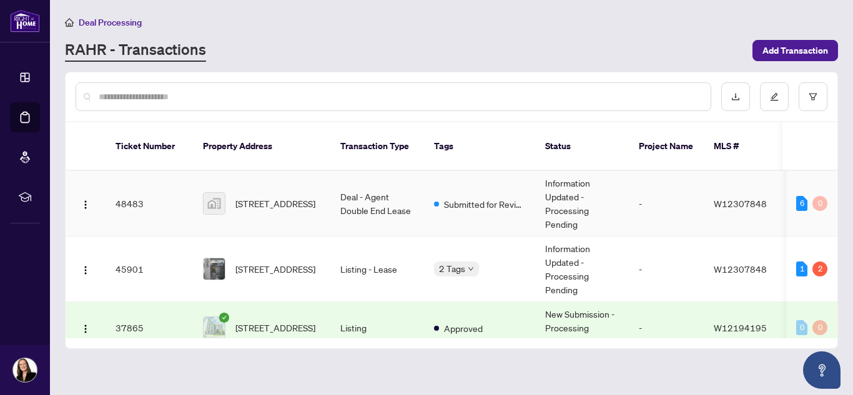
click at [369, 183] on td "Deal - Agent Double End Lease" at bounding box center [377, 204] width 94 height 66
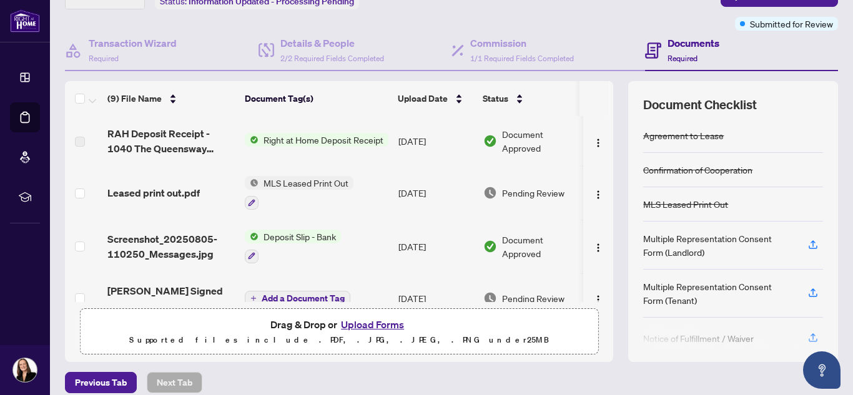
scroll to position [0, 13]
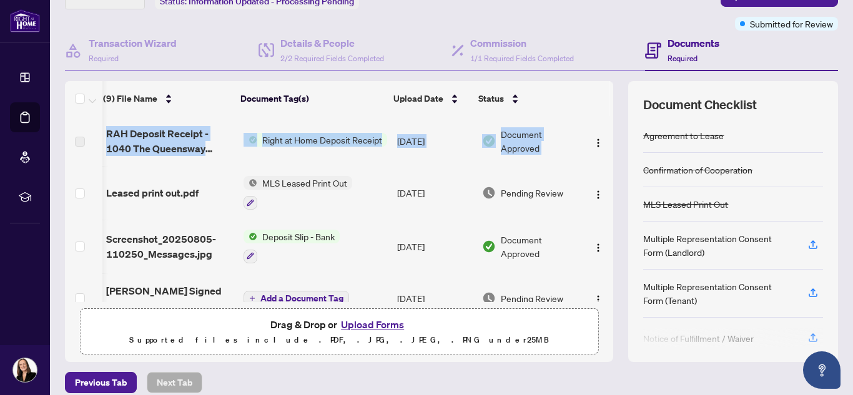
drag, startPoint x: 598, startPoint y: 152, endPoint x: 601, endPoint y: 164, distance: 12.3
click at [601, 164] on div "RAH Deposit Receipt - 1040 The Queensway 205.pdf Right at Home Deposit Receipt …" at bounding box center [339, 209] width 548 height 186
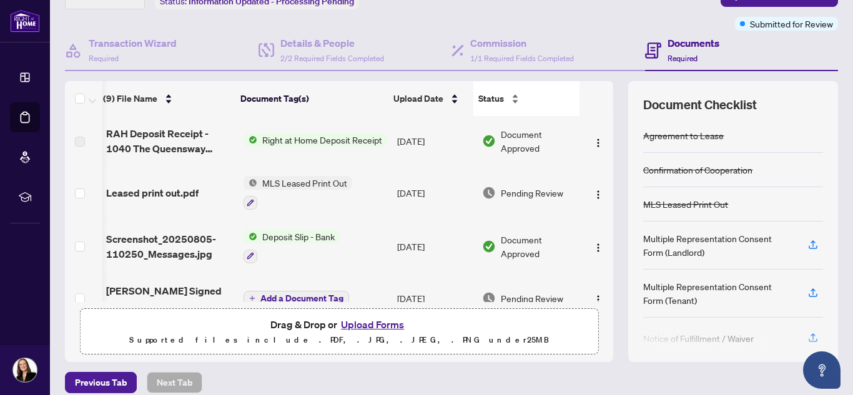
click at [535, 97] on div "Status" at bounding box center [526, 99] width 96 height 14
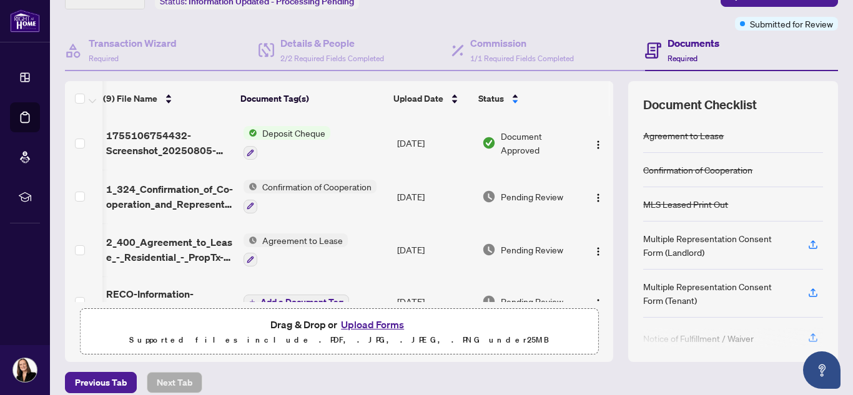
drag, startPoint x: 605, startPoint y: 134, endPoint x: 604, endPoint y: 126, distance: 8.8
click at [604, 126] on div "(9) File Name Document Tag(s) Upload Date Status 1755106754432-Screenshot_20250…" at bounding box center [451, 221] width 773 height 281
drag, startPoint x: 604, startPoint y: 126, endPoint x: 601, endPoint y: 143, distance: 17.9
click at [601, 143] on div "(9) File Name Document Tag(s) Upload Date Status 1755106754432-Screenshot_20250…" at bounding box center [451, 221] width 773 height 281
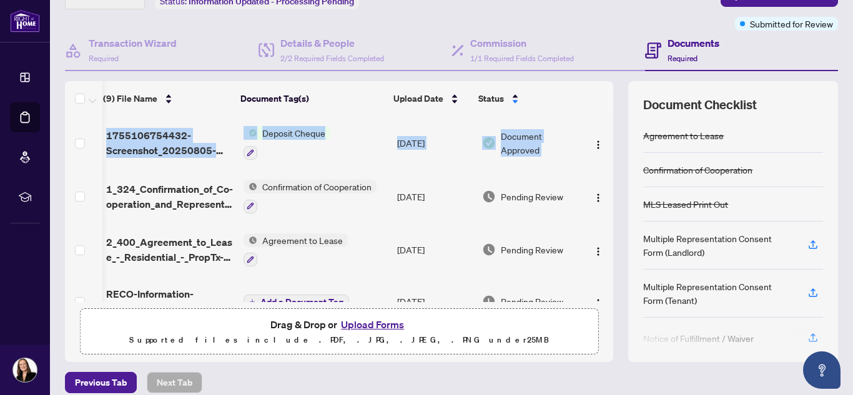
scroll to position [8, 13]
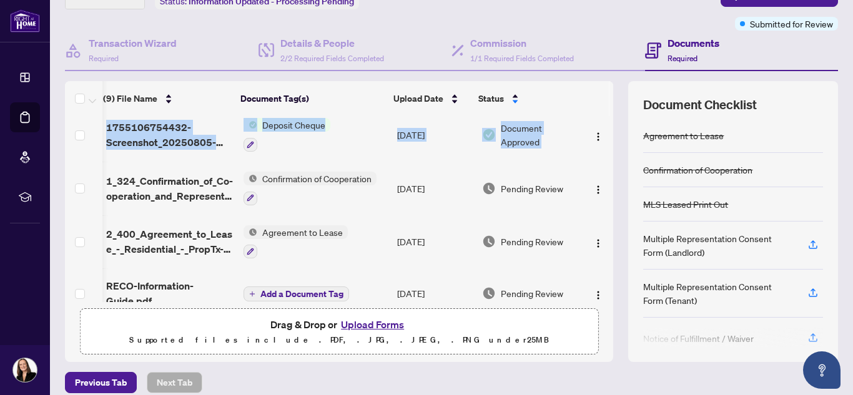
click at [611, 154] on div "(9) File Name Document Tag(s) Upload Date Status 1755106754432-Screenshot_20250…" at bounding box center [451, 221] width 773 height 281
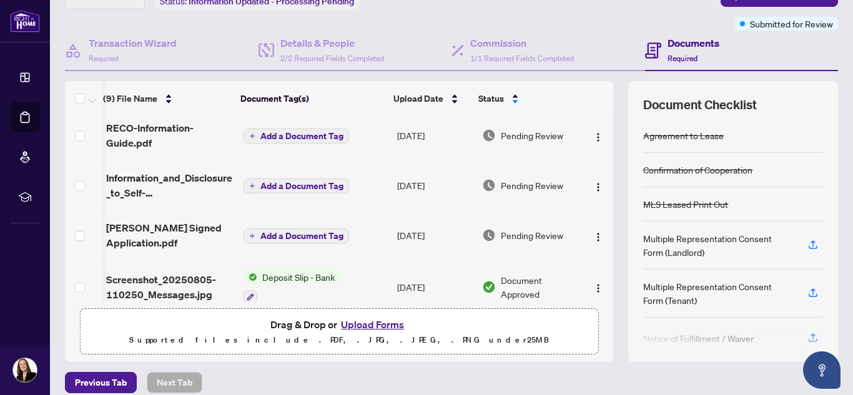
scroll to position [161, 13]
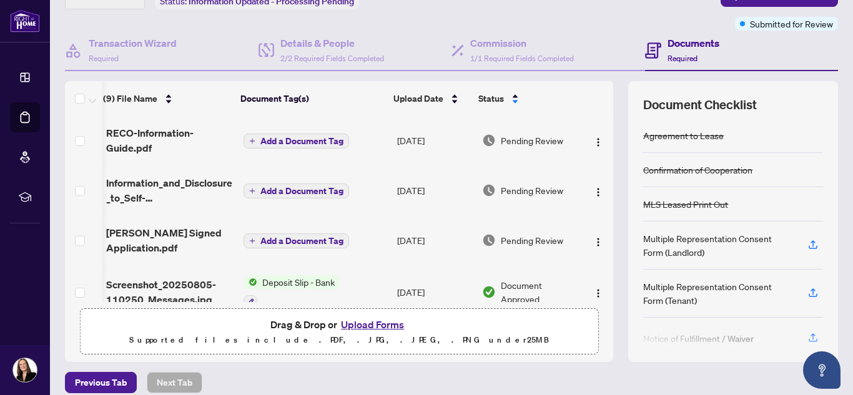
drag, startPoint x: 355, startPoint y: 297, endPoint x: 287, endPoint y: 299, distance: 68.7
click at [287, 299] on div "1755106754432-Screenshot_20250805-110158_Messages.jpg Deposit Cheque [DATE] Doc…" at bounding box center [339, 209] width 548 height 186
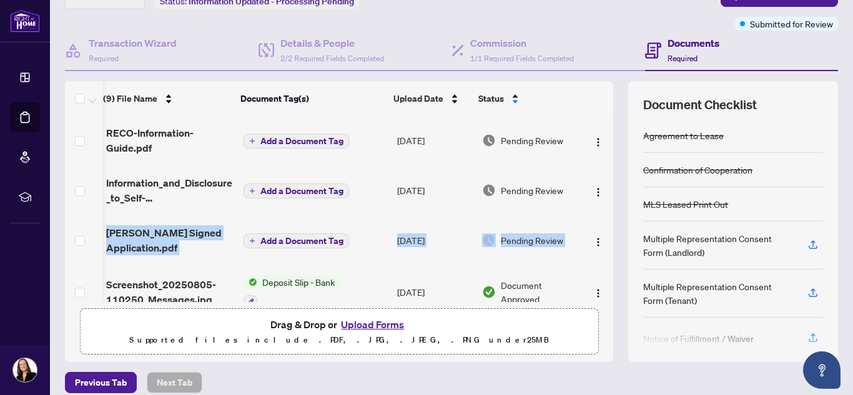
drag, startPoint x: 599, startPoint y: 202, endPoint x: 601, endPoint y: 214, distance: 12.6
click at [601, 214] on div "1755106754432-Screenshot_20250805-110158_Messages.jpg Deposit Cheque [DATE] Doc…" at bounding box center [339, 209] width 548 height 186
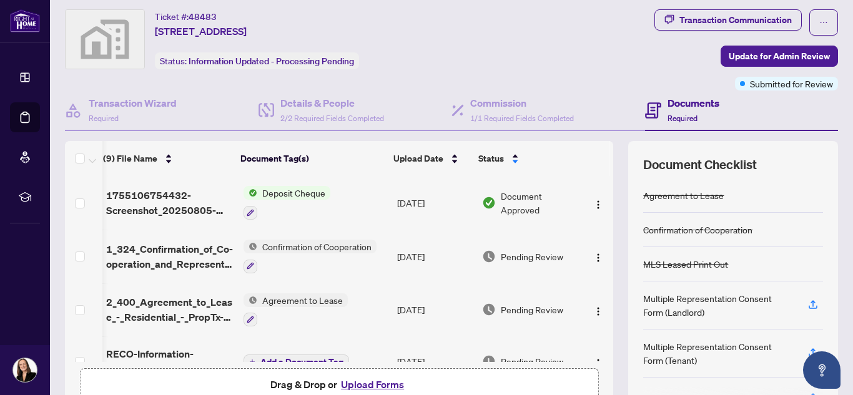
scroll to position [0, 0]
